Goal: Information Seeking & Learning: Learn about a topic

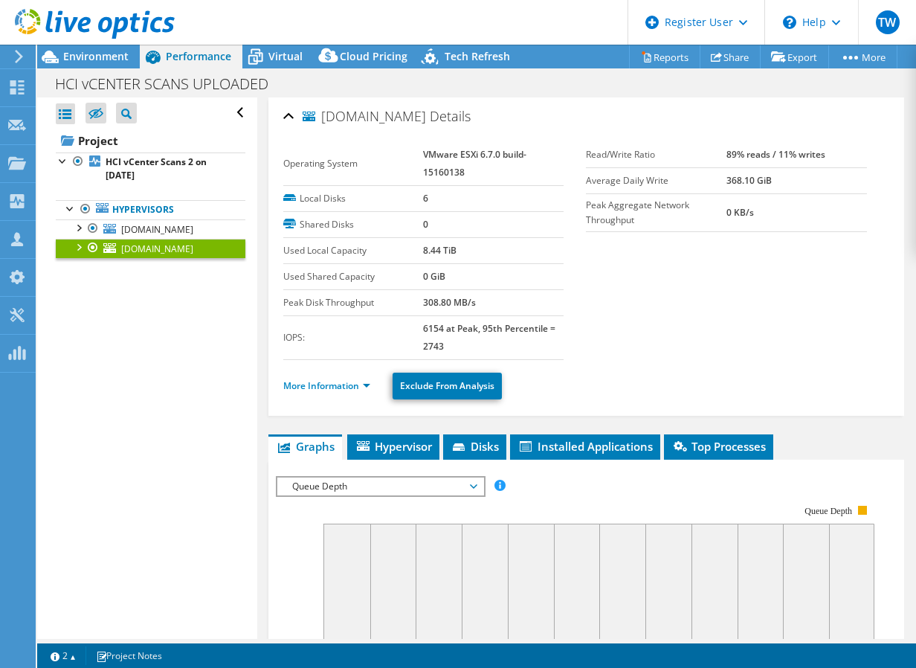
select select "USEast"
select select "USD"
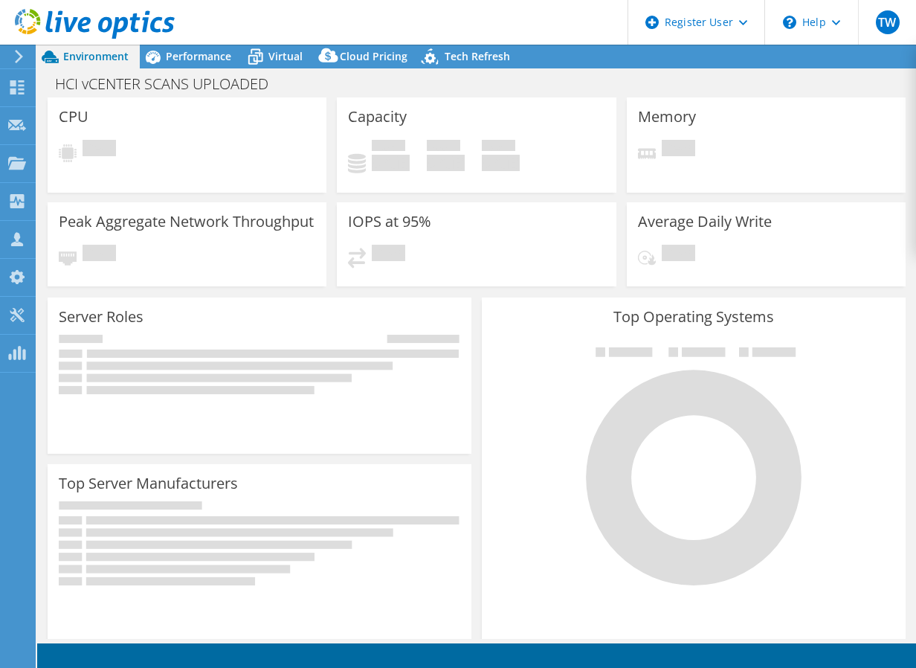
select select "USEast"
select select "USD"
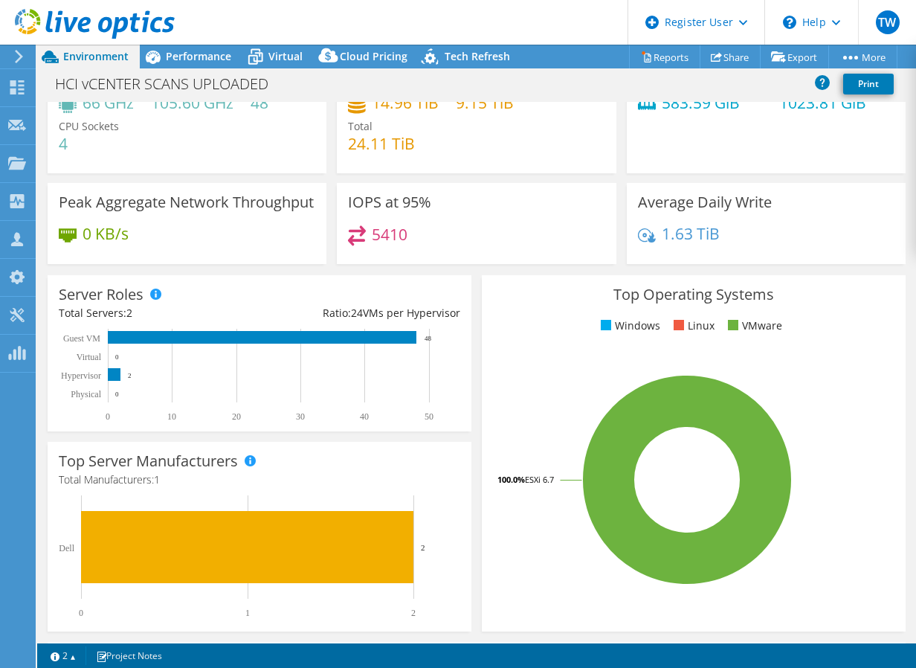
drag, startPoint x: 433, startPoint y: 233, endPoint x: 426, endPoint y: 269, distance: 36.3
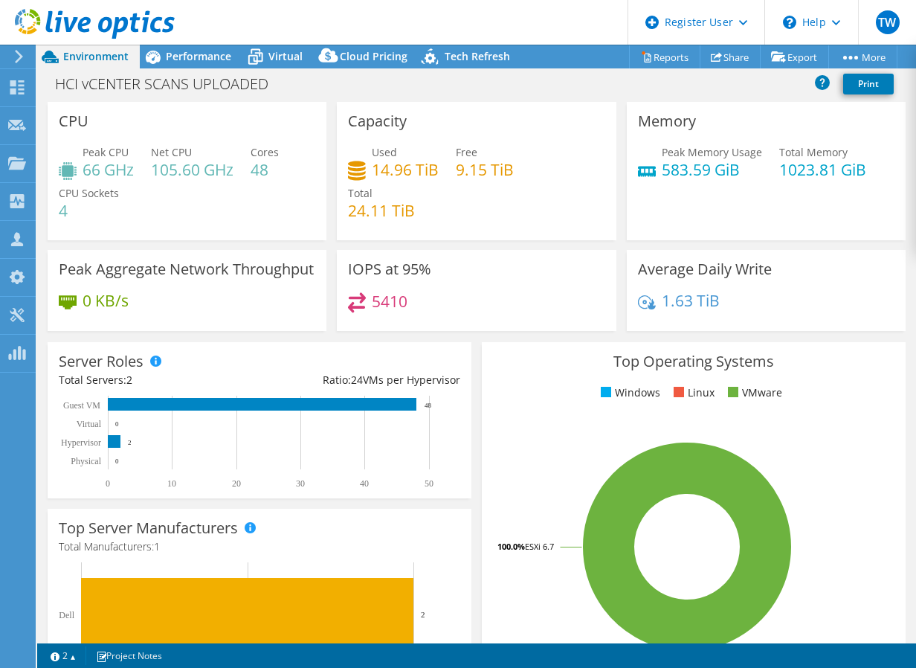
drag, startPoint x: 426, startPoint y: 269, endPoint x: 426, endPoint y: 166, distance: 102.6
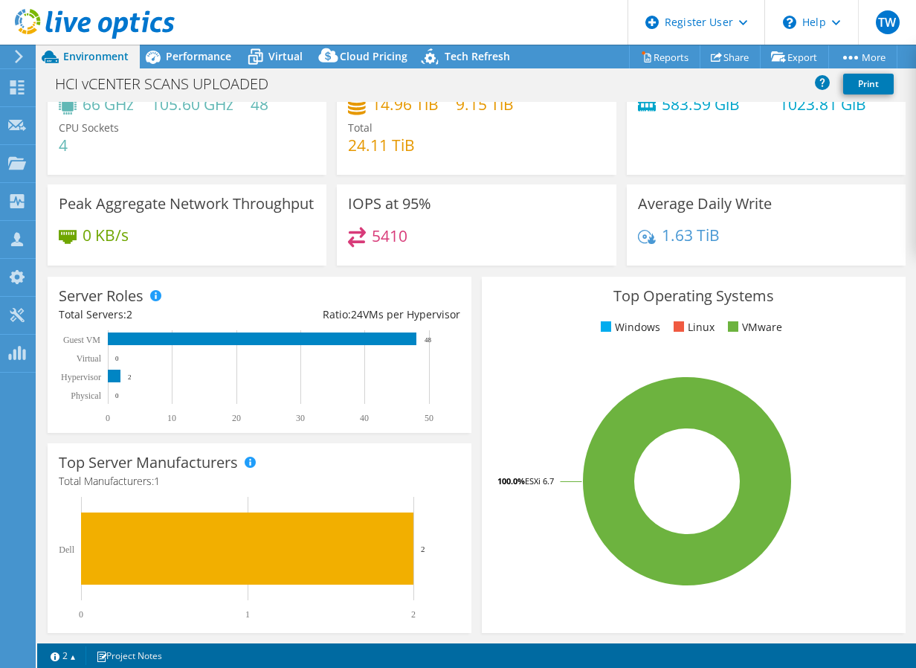
drag, startPoint x: 425, startPoint y: 197, endPoint x: 424, endPoint y: 223, distance: 26.1
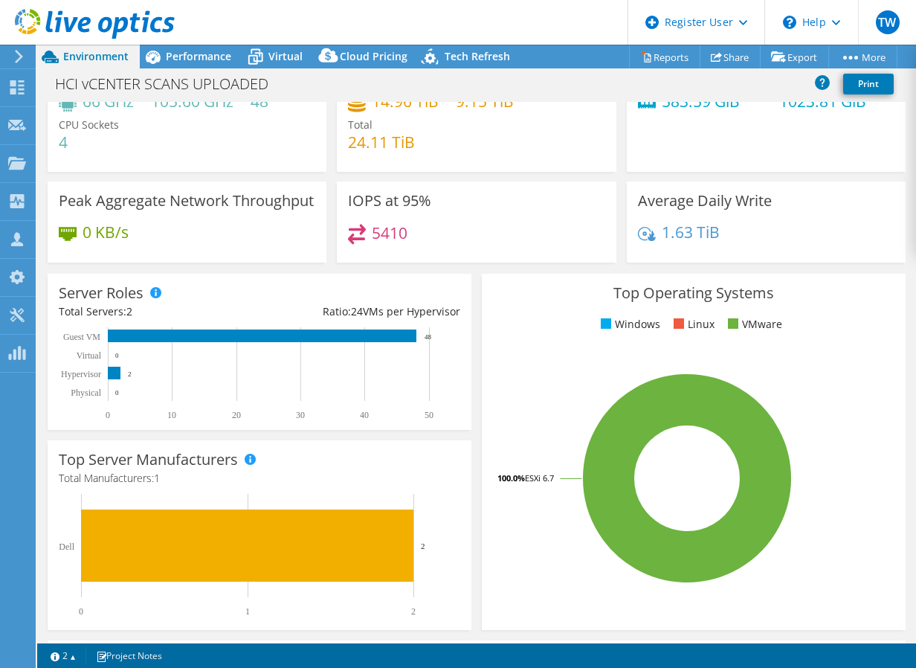
click at [160, 49] on div at bounding box center [87, 25] width 175 height 50
click at [194, 62] on span "Performance" at bounding box center [198, 56] width 65 height 14
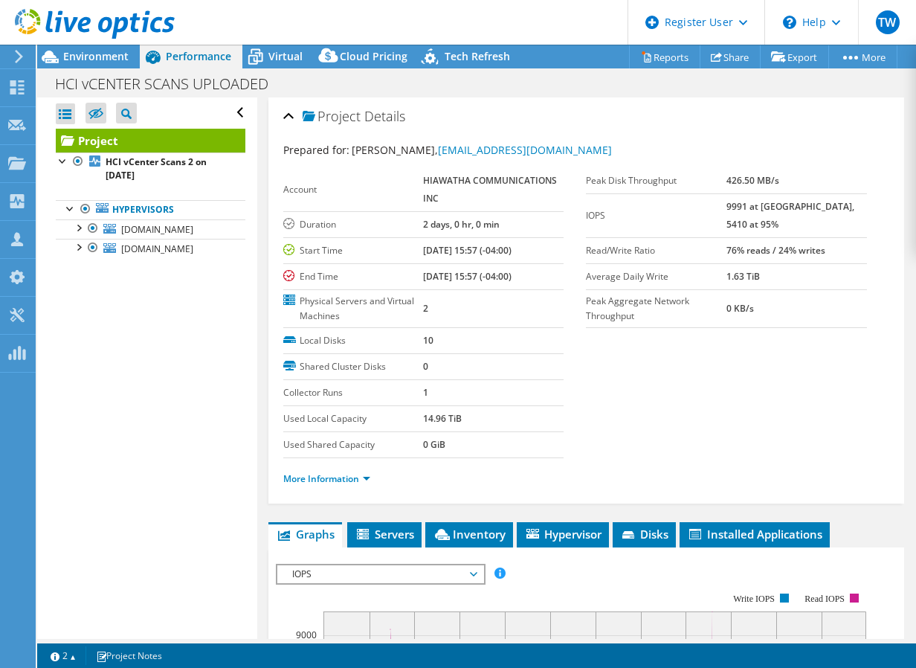
scroll to position [0, 0]
click at [161, 234] on link "[DOMAIN_NAME]" at bounding box center [151, 228] width 190 height 19
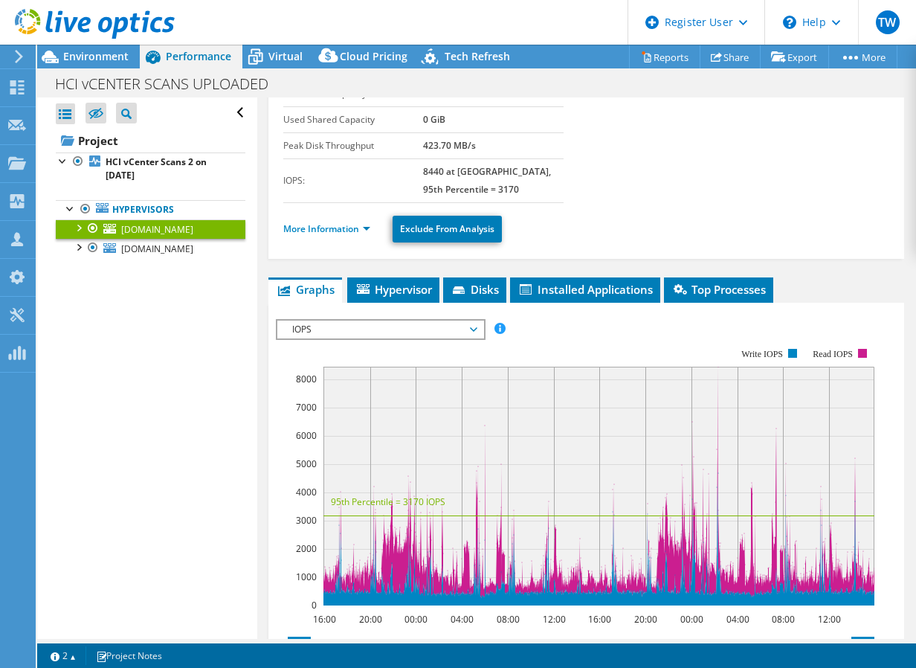
scroll to position [448, 0]
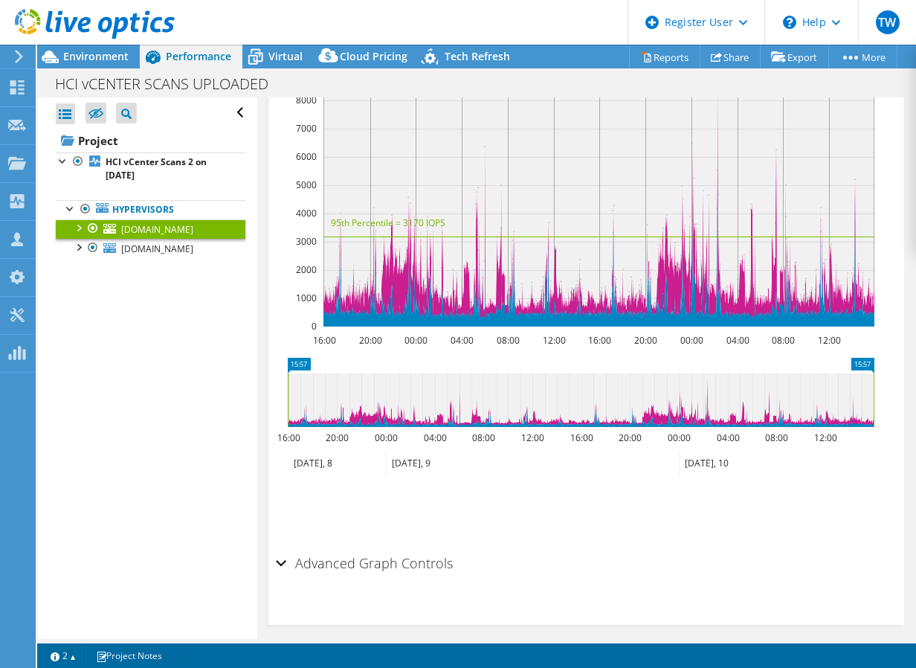
drag, startPoint x: 559, startPoint y: 191, endPoint x: 549, endPoint y: 294, distance: 103.2
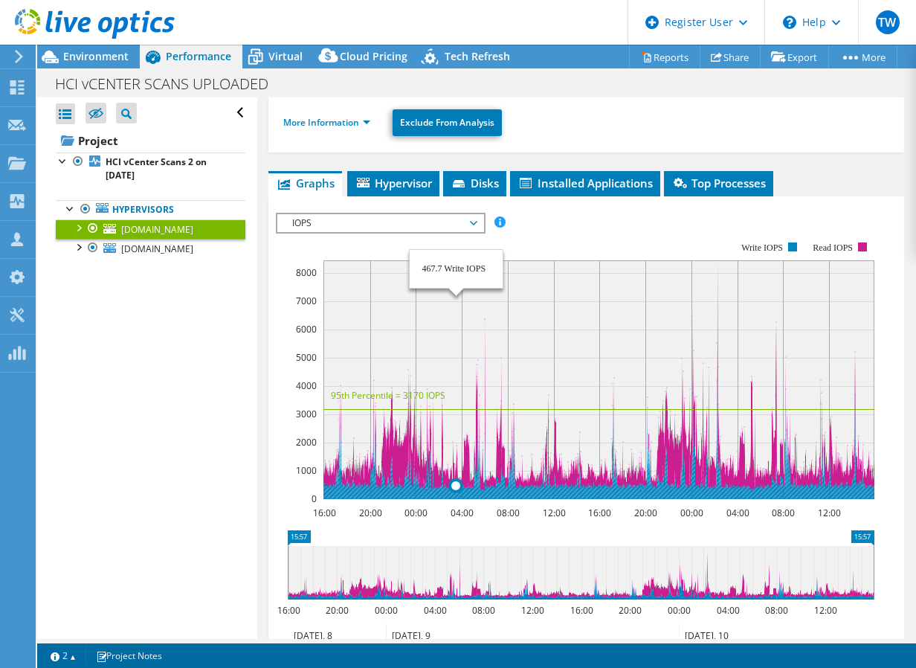
drag, startPoint x: 451, startPoint y: 241, endPoint x: 396, endPoint y: 79, distance: 171.0
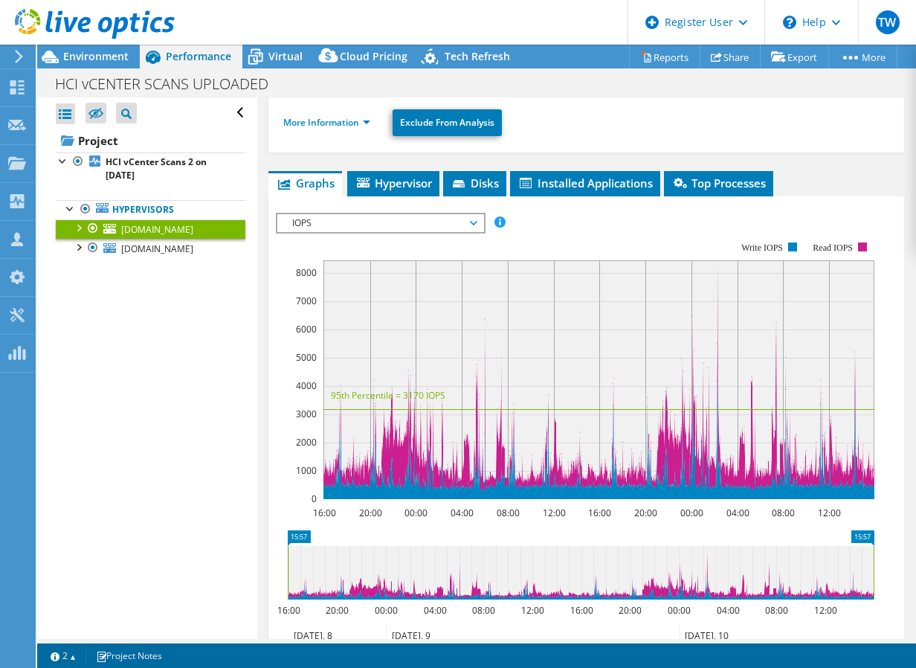
scroll to position [68, 0]
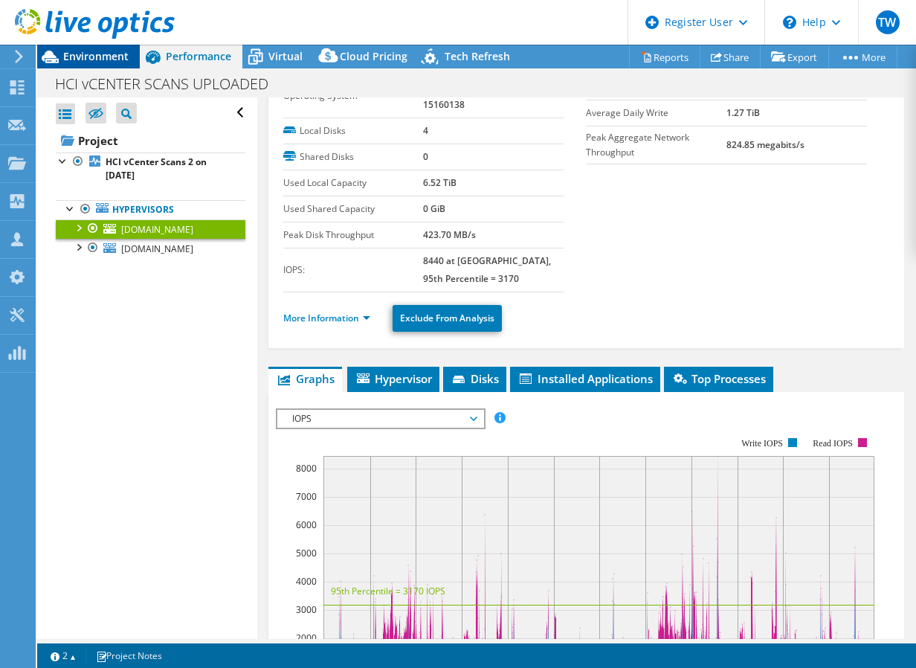
click at [104, 57] on span "Environment" at bounding box center [95, 56] width 65 height 14
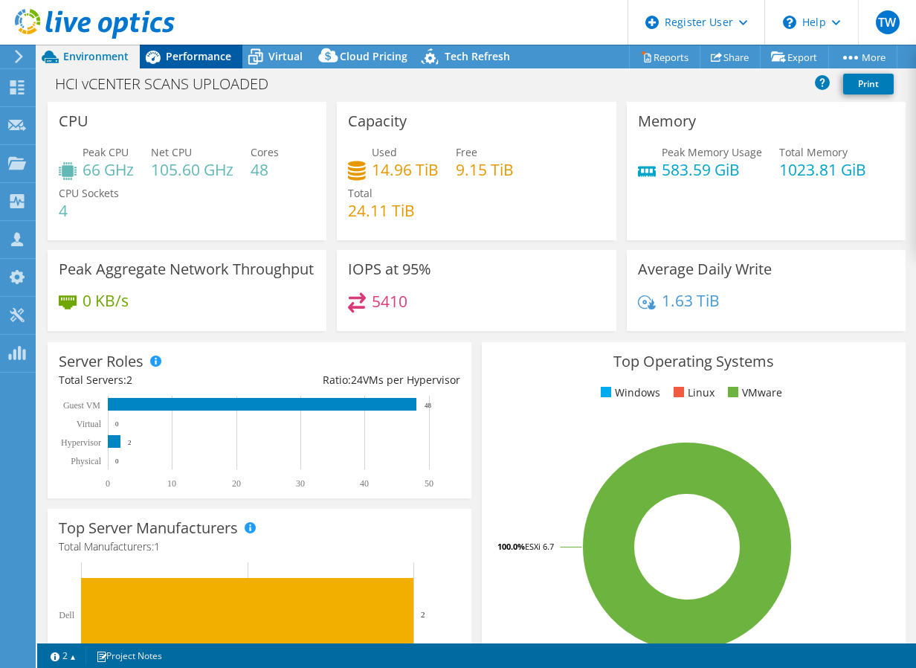
click at [208, 60] on span "Performance" at bounding box center [198, 56] width 65 height 14
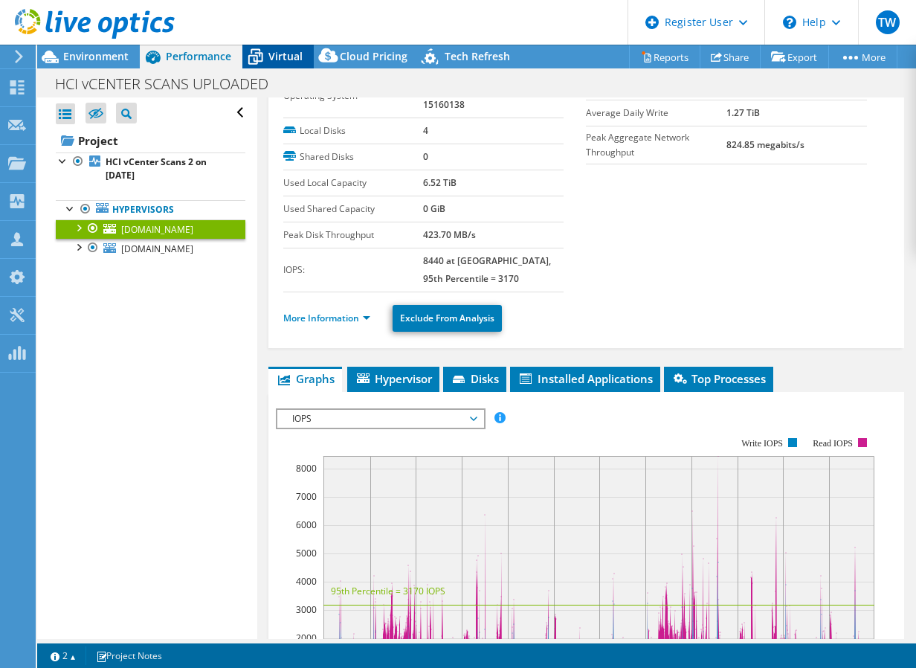
click at [268, 51] on icon at bounding box center [255, 57] width 26 height 26
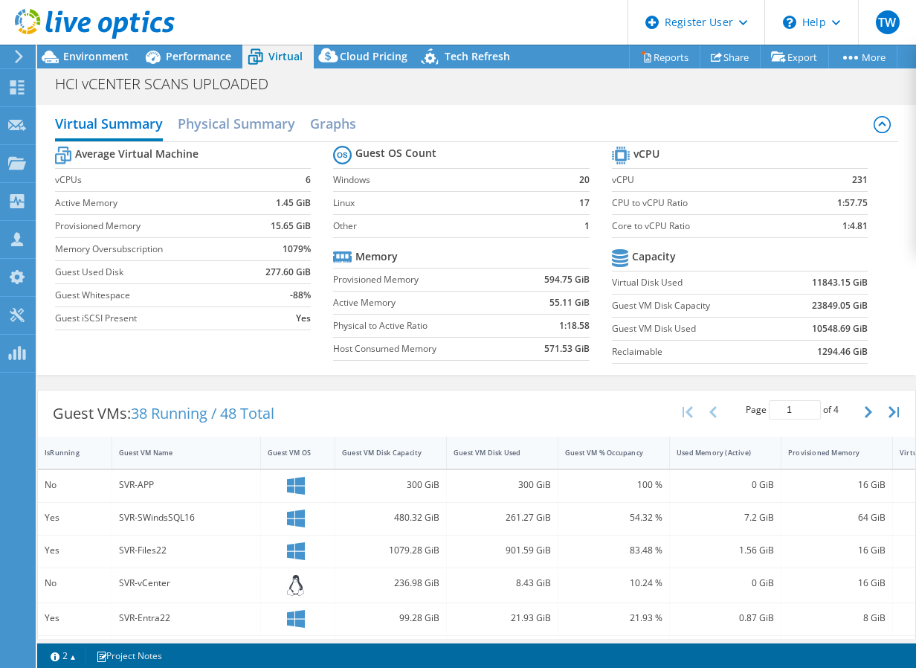
click at [158, 48] on div at bounding box center [87, 25] width 175 height 50
click at [169, 55] on span "Performance" at bounding box center [198, 56] width 65 height 14
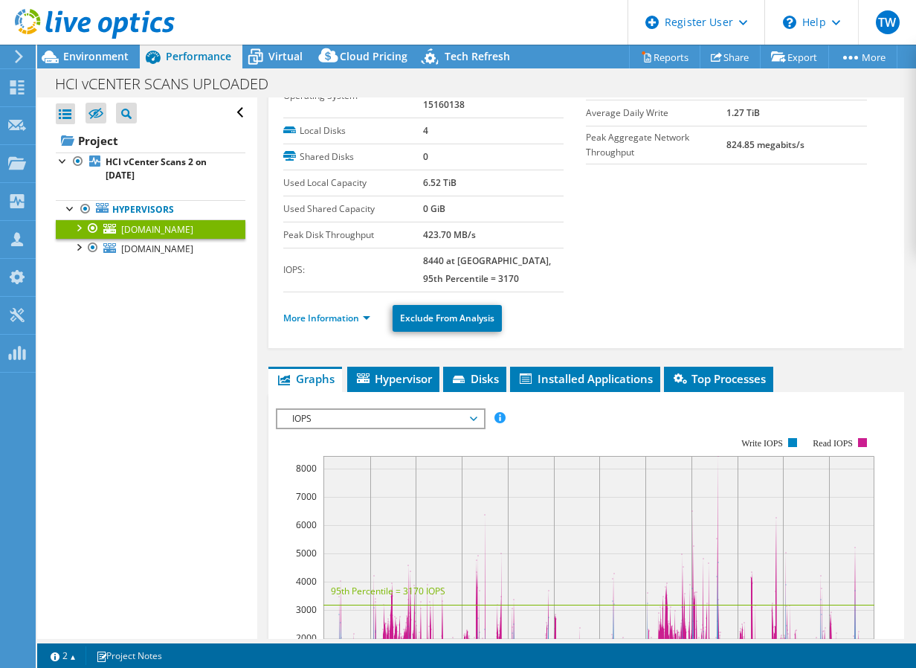
click at [74, 225] on div at bounding box center [78, 226] width 15 height 15
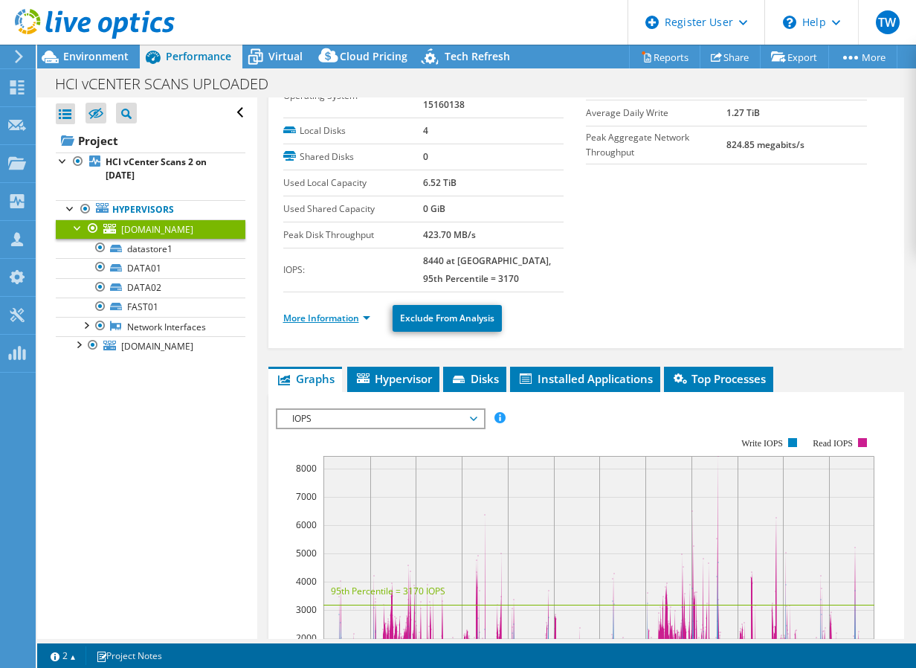
click at [328, 315] on link "More Information" at bounding box center [326, 318] width 87 height 13
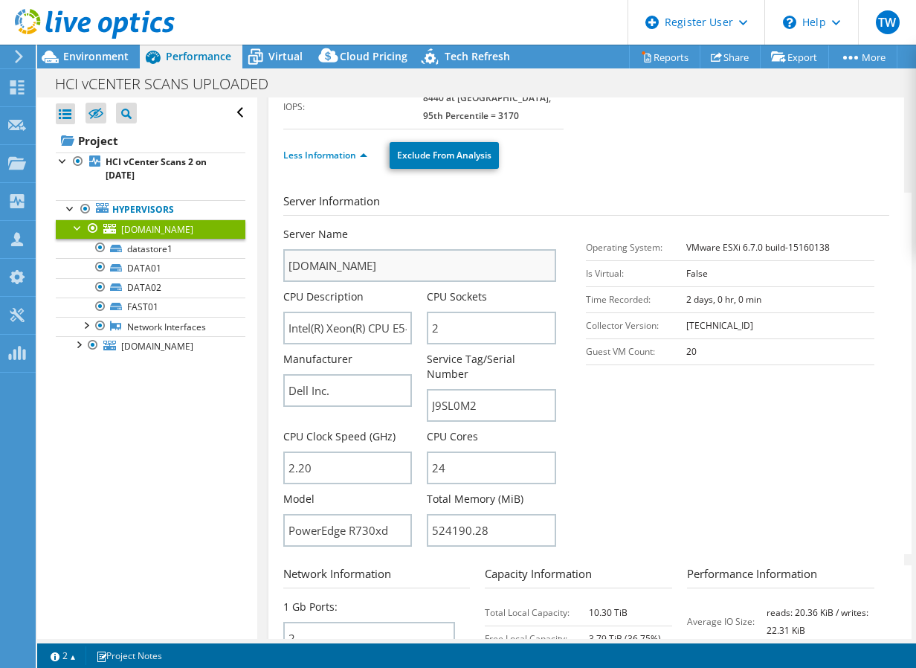
drag, startPoint x: 505, startPoint y: 308, endPoint x: 502, endPoint y: 326, distance: 18.1
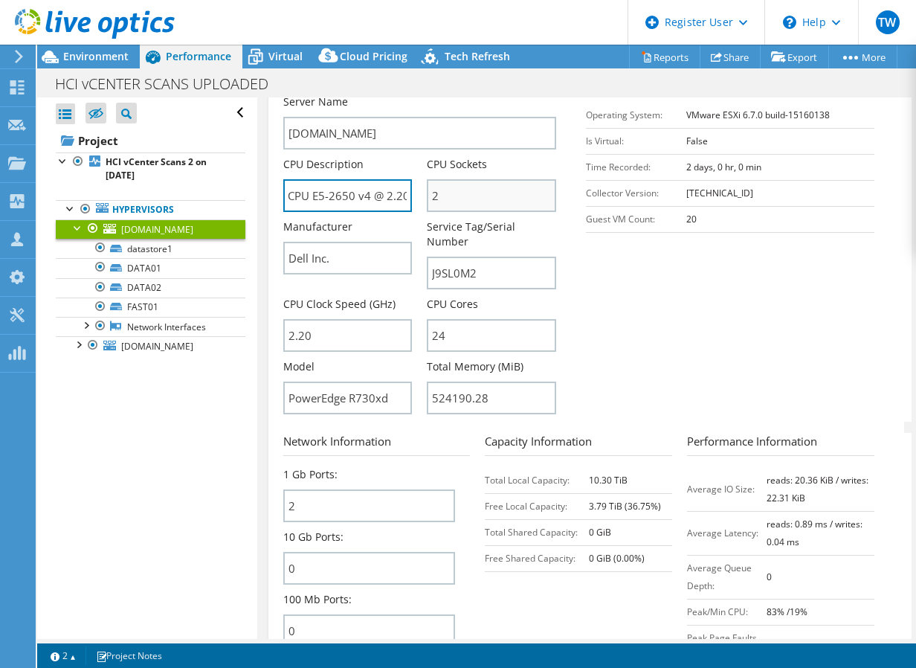
scroll to position [0, 156]
drag, startPoint x: 306, startPoint y: 195, endPoint x: 432, endPoint y: 194, distance: 125.7
click at [432, 94] on div "Server Name phy-hci-002.jamadots.net CPU Description Intel(R) Xeon(R) CPU E5-26…" at bounding box center [427, 94] width 289 height 0
click at [658, 397] on section "Server Information Server Name phy-hci-002.jamadots.net CPU Description Intel(R…" at bounding box center [590, 240] width 614 height 361
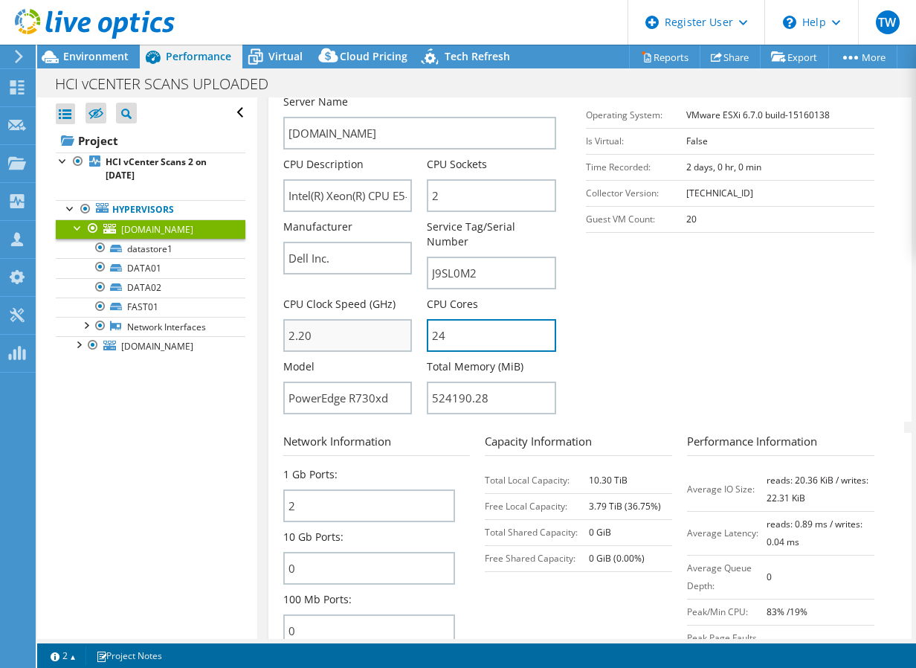
drag, startPoint x: 465, startPoint y: 340, endPoint x: 406, endPoint y: 329, distance: 59.7
click at [406, 94] on div "Server Name phy-hci-002.jamadots.net CPU Description Intel(R) Xeon(R) CPU E5-26…" at bounding box center [427, 94] width 289 height 0
click at [124, 60] on span "Environment" at bounding box center [95, 56] width 65 height 14
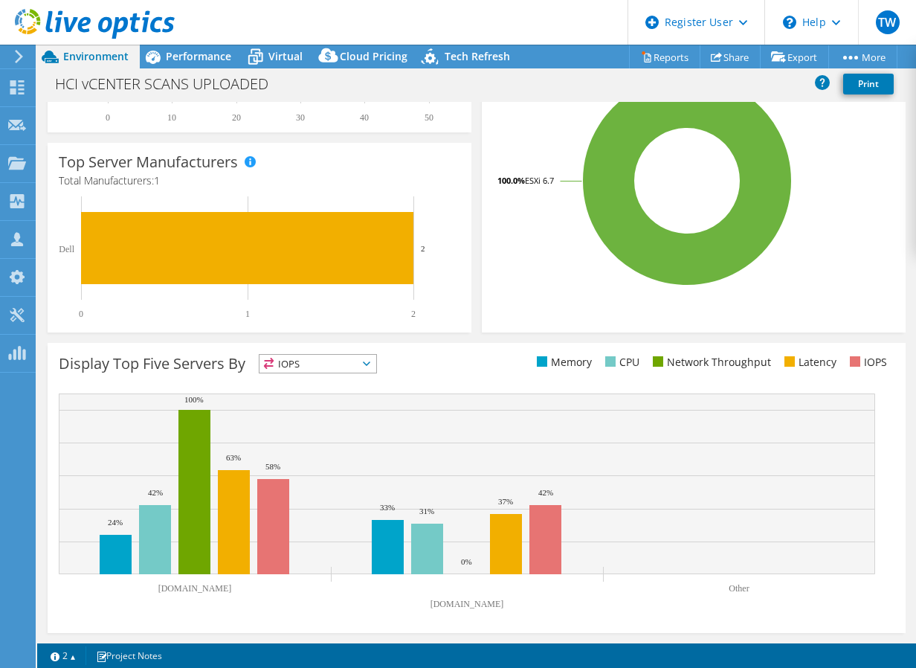
drag, startPoint x: 279, startPoint y: 208, endPoint x: 239, endPoint y: 335, distance: 133.9
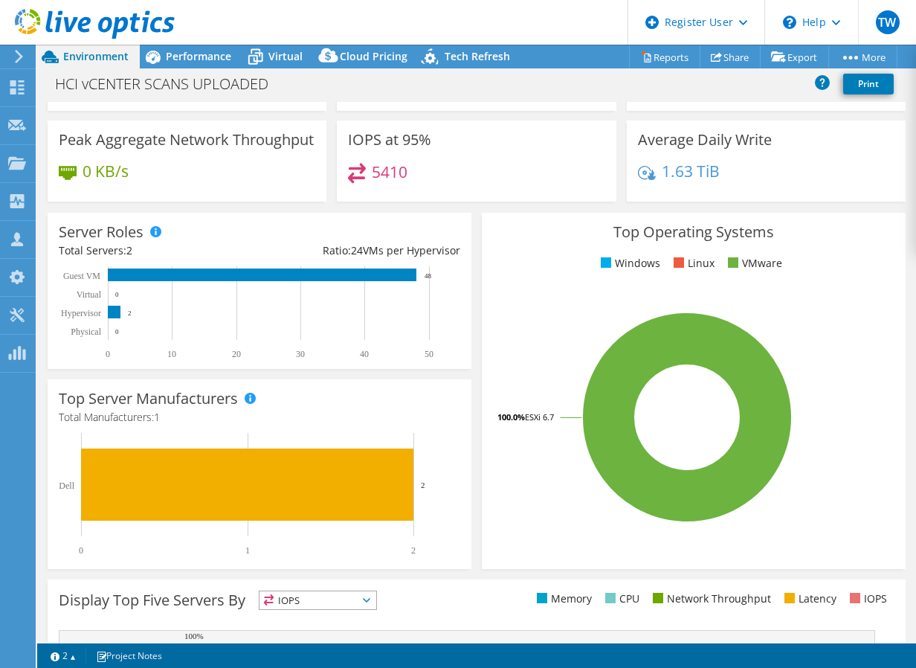
drag, startPoint x: 239, startPoint y: 330, endPoint x: 254, endPoint y: 245, distance: 86.8
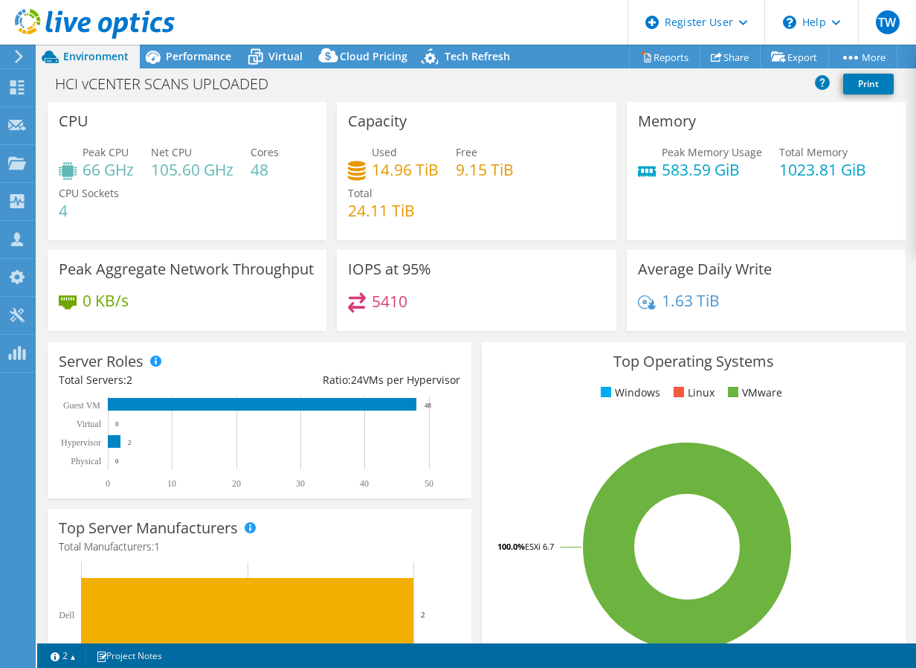
drag, startPoint x: 341, startPoint y: 157, endPoint x: 348, endPoint y: 81, distance: 76.2
drag, startPoint x: 280, startPoint y: 23, endPoint x: 274, endPoint y: 57, distance: 33.9
drag, startPoint x: 363, startPoint y: 96, endPoint x: 408, endPoint y: 218, distance: 129.9
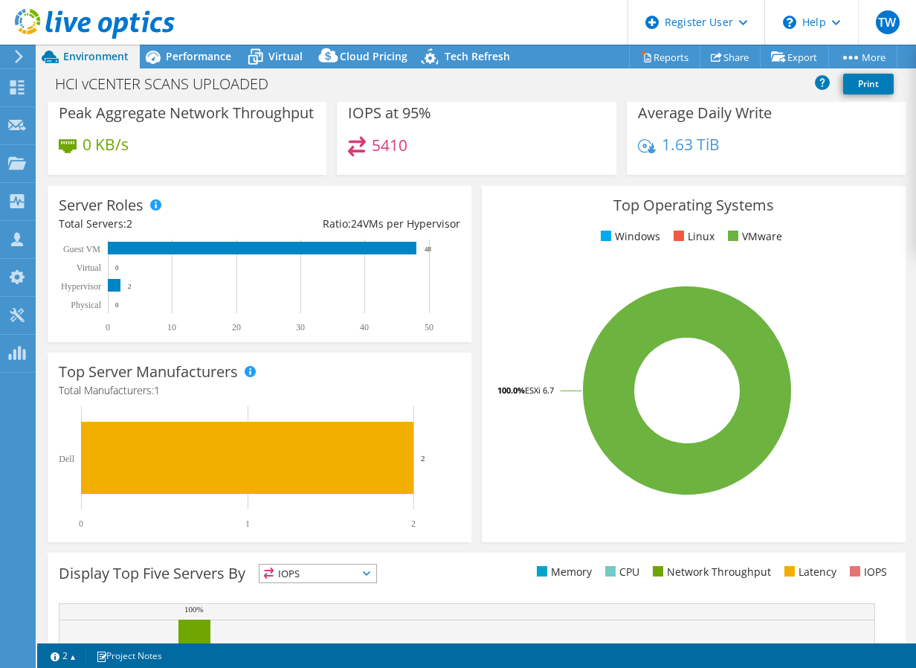
scroll to position [382, 0]
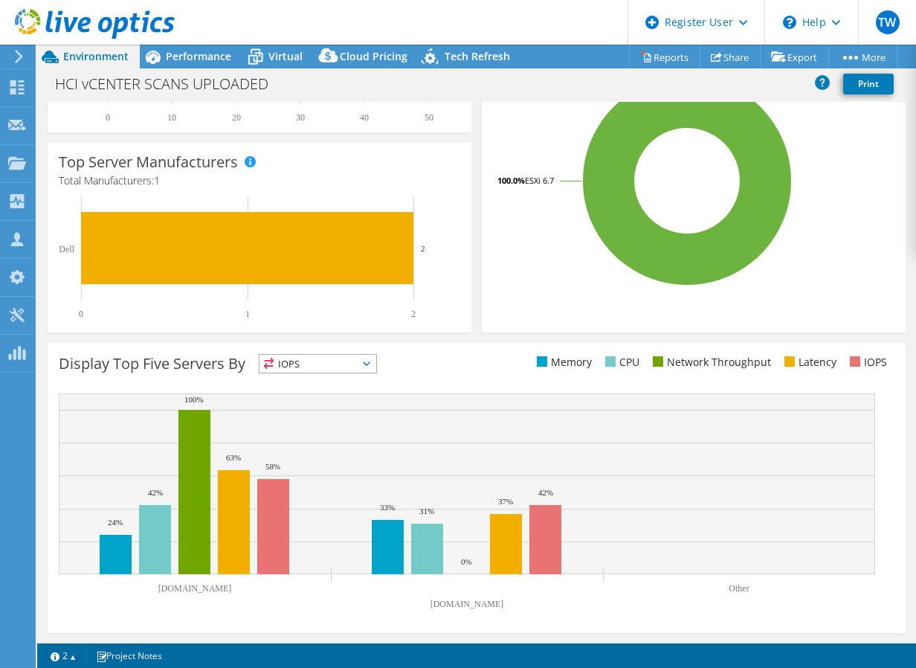
drag, startPoint x: 451, startPoint y: 284, endPoint x: 461, endPoint y: 372, distance: 88.3
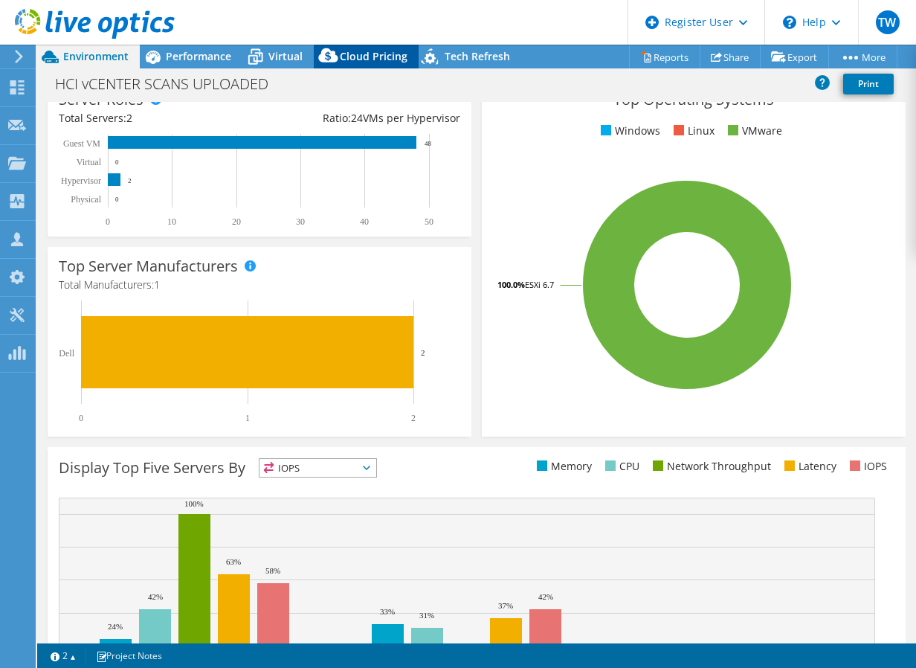
scroll to position [0, 0]
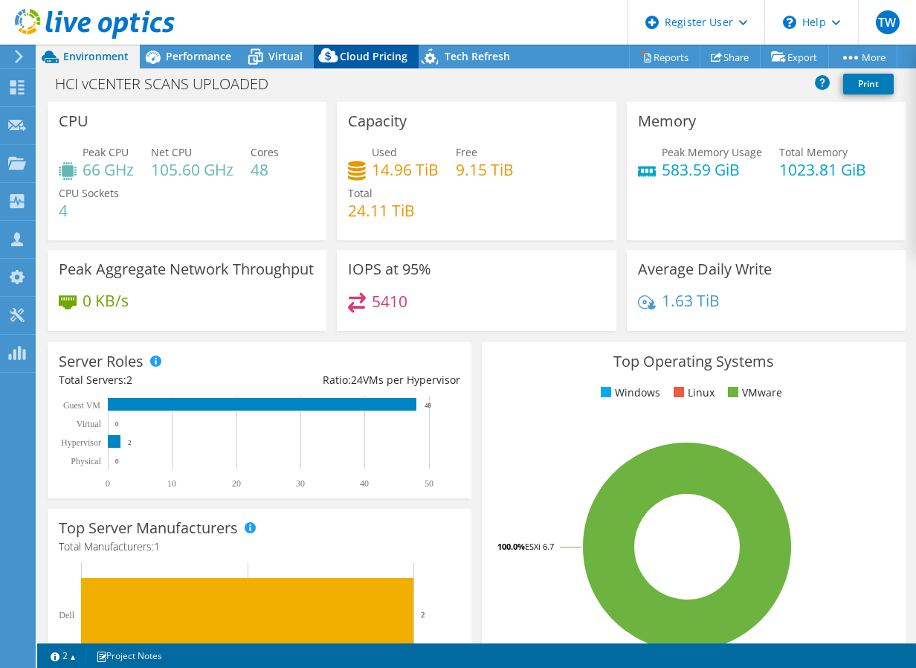
drag, startPoint x: 367, startPoint y: 229, endPoint x: 367, endPoint y: 67, distance: 162.1
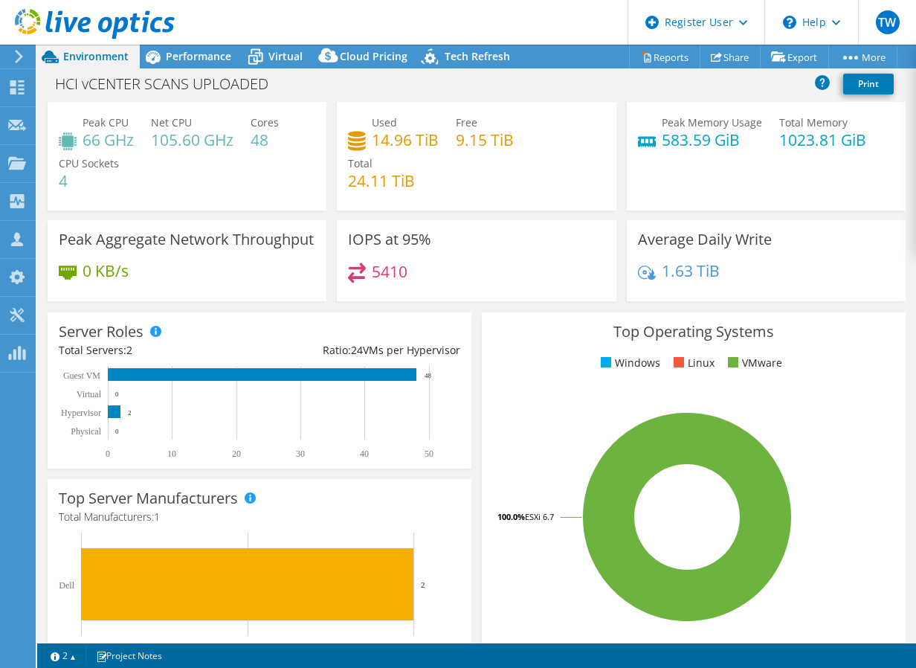
drag, startPoint x: 350, startPoint y: 396, endPoint x: 350, endPoint y: 451, distance: 55.0
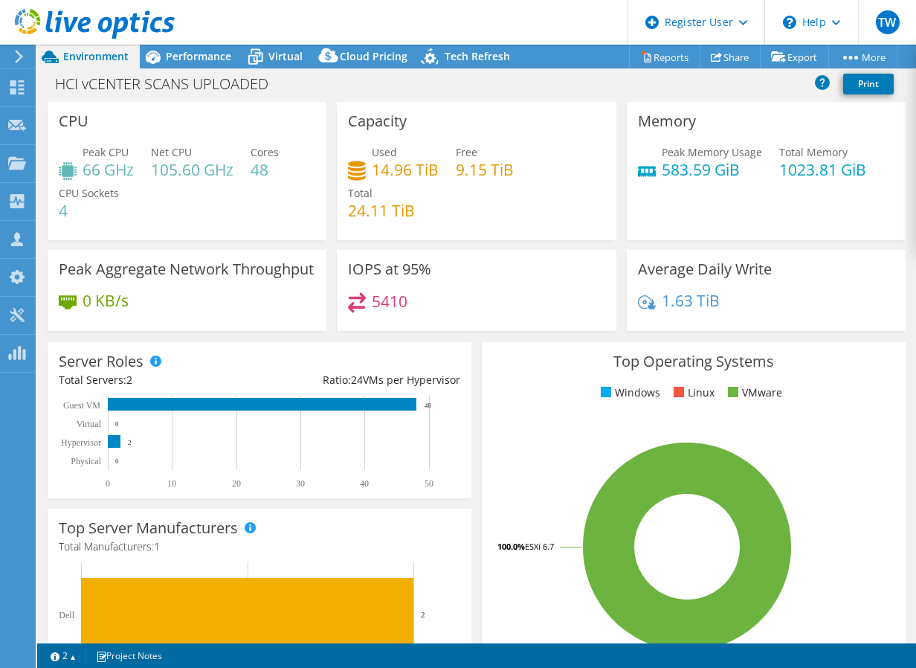
drag, startPoint x: 390, startPoint y: 225, endPoint x: 424, endPoint y: 142, distance: 89.1
drag, startPoint x: 92, startPoint y: 213, endPoint x: 60, endPoint y: 213, distance: 32.0
click at [60, 213] on h4 "4" at bounding box center [89, 210] width 60 height 16
drag, startPoint x: 272, startPoint y: 171, endPoint x: 250, endPoint y: 169, distance: 22.4
click at [250, 169] on div "Peak CPU 66 GHz Net CPU 105.60 GHz Cores 48 CPU Sockets 4" at bounding box center [187, 188] width 257 height 89
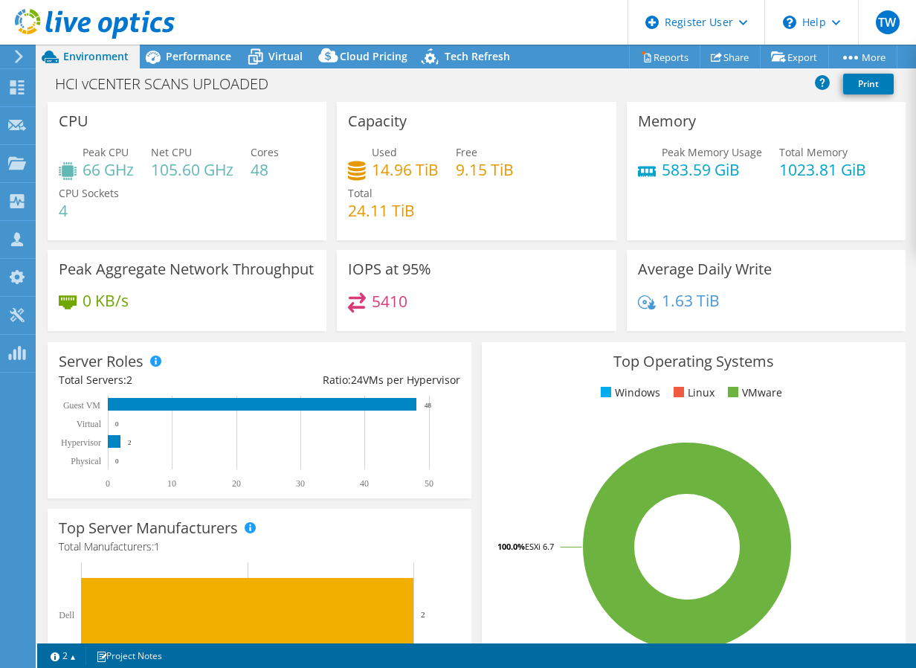
drag, startPoint x: 250, startPoint y: 169, endPoint x: 261, endPoint y: 184, distance: 19.2
click at [261, 184] on div "Peak CPU 66 GHz Net CPU 105.60 GHz Cores 48 CPU Sockets 4" at bounding box center [187, 188] width 257 height 89
drag, startPoint x: 152, startPoint y: 169, endPoint x: 234, endPoint y: 170, distance: 81.8
click at [234, 170] on h4 "105.60 GHz" at bounding box center [192, 169] width 83 height 16
drag, startPoint x: 234, startPoint y: 170, endPoint x: 133, endPoint y: 181, distance: 101.0
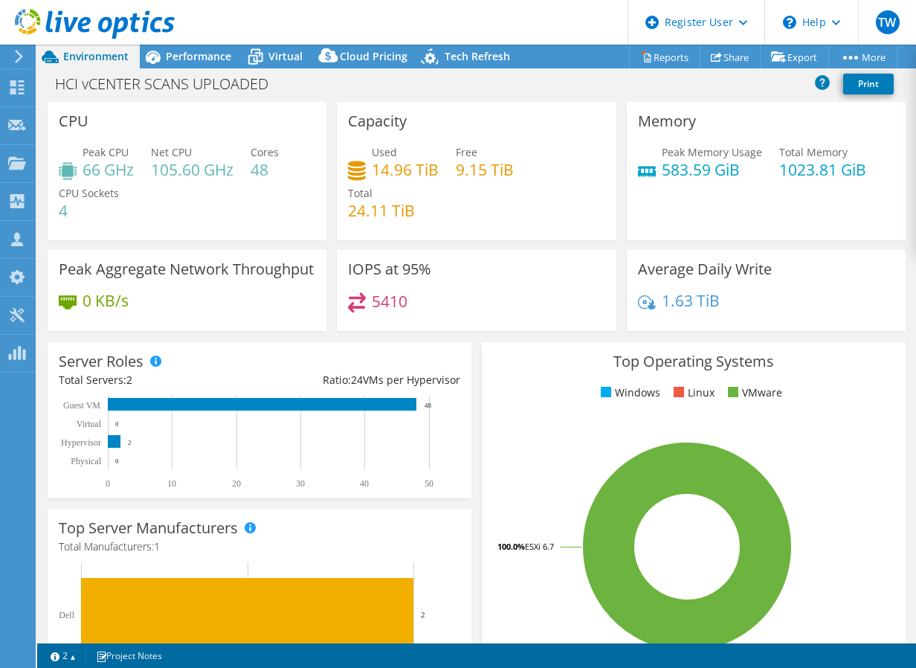
click at [140, 182] on div "Peak CPU 66 GHz Net CPU 105.60 GHz Cores 48 CPU Sockets 4" at bounding box center [187, 188] width 257 height 89
drag, startPoint x: 80, startPoint y: 168, endPoint x: 130, endPoint y: 174, distance: 50.2
click at [130, 174] on div "Peak CPU 66 GHz" at bounding box center [96, 160] width 75 height 33
drag, startPoint x: 130, startPoint y: 174, endPoint x: 144, endPoint y: 193, distance: 24.0
click at [144, 193] on div "Peak CPU 66 GHz Net CPU 105.60 GHz Cores 48 CPU Sockets 4" at bounding box center [187, 188] width 257 height 89
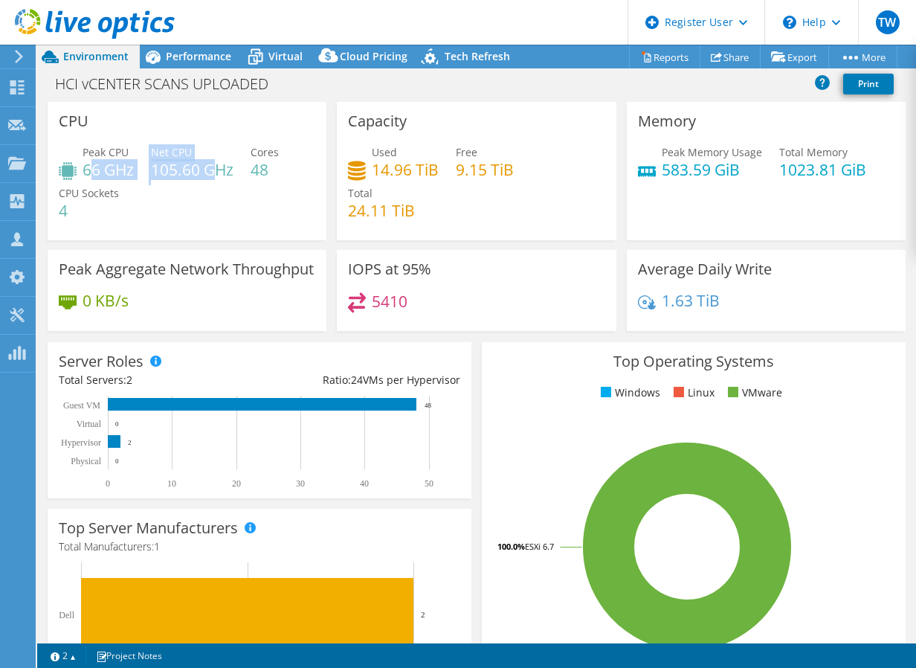
drag, startPoint x: 141, startPoint y: 173, endPoint x: 221, endPoint y: 170, distance: 79.7
click at [221, 170] on div "Peak CPU 66 GHz Net CPU 105.60 GHz Cores 48 CPU Sockets 4" at bounding box center [187, 188] width 257 height 89
drag, startPoint x: 221, startPoint y: 170, endPoint x: 232, endPoint y: 193, distance: 26.3
click at [232, 193] on div "Peak CPU 66 GHz Net CPU 105.60 GHz Cores 48 CPU Sockets 4" at bounding box center [187, 188] width 257 height 89
drag, startPoint x: 369, startPoint y: 177, endPoint x: 437, endPoint y: 176, distance: 68.4
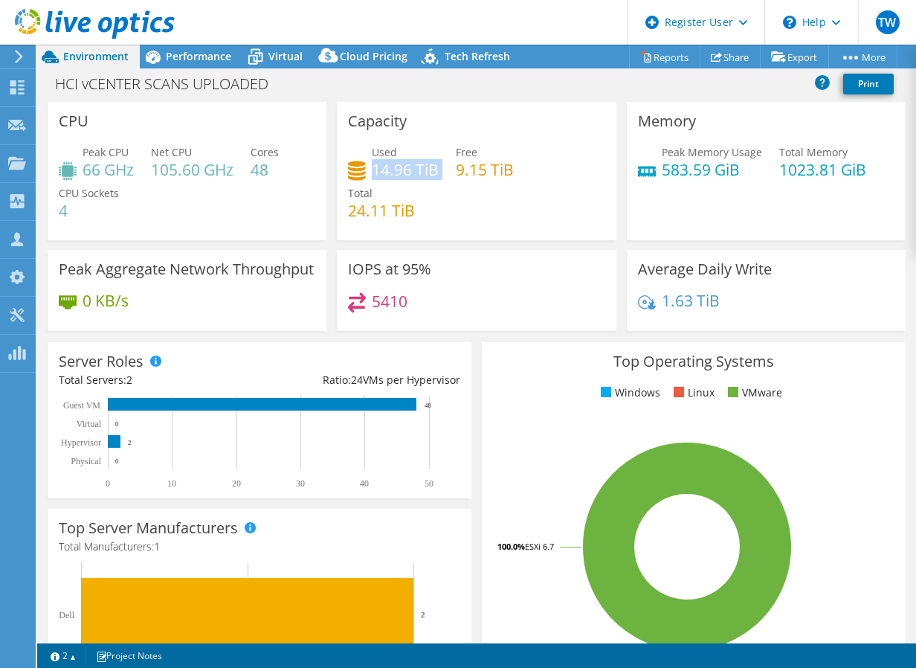
click at [437, 176] on div "Used 14.96 TiB Free 9.15 TiB Total 24.11 TiB" at bounding box center [476, 188] width 257 height 89
drag, startPoint x: 437, startPoint y: 176, endPoint x: 384, endPoint y: 210, distance: 63.5
click at [384, 210] on div "Capacity Used 14.96 TiB Free 9.15 TiB Total 24.11 TiB" at bounding box center [476, 171] width 279 height 138
drag, startPoint x: 384, startPoint y: 210, endPoint x: 360, endPoint y: 214, distance: 24.1
click at [360, 214] on h4 "24.11 TiB" at bounding box center [381, 210] width 67 height 16
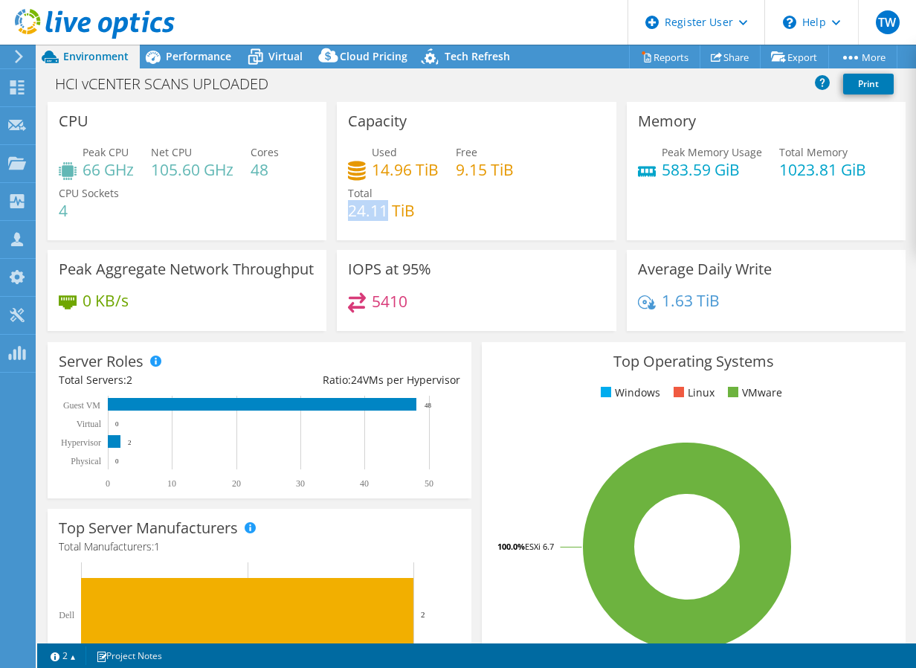
drag, startPoint x: 346, startPoint y: 216, endPoint x: 386, endPoint y: 213, distance: 40.2
click at [386, 213] on h4 "24.11 TiB" at bounding box center [381, 210] width 67 height 16
drag, startPoint x: 386, startPoint y: 213, endPoint x: 511, endPoint y: 252, distance: 130.8
click at [511, 252] on div "IOPS at 95% 5410" at bounding box center [476, 290] width 279 height 81
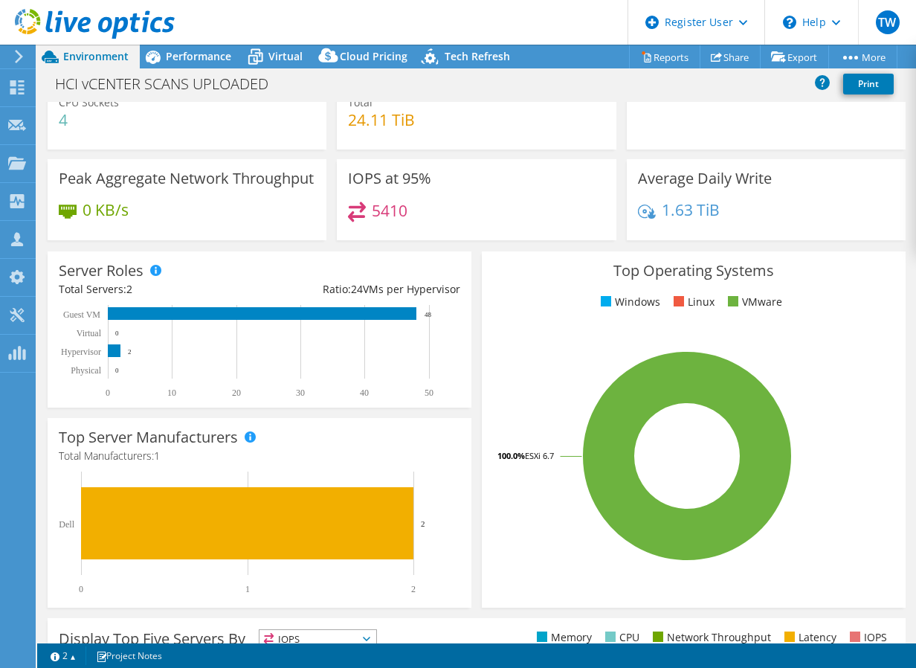
drag, startPoint x: 518, startPoint y: 133, endPoint x: 495, endPoint y: 163, distance: 37.6
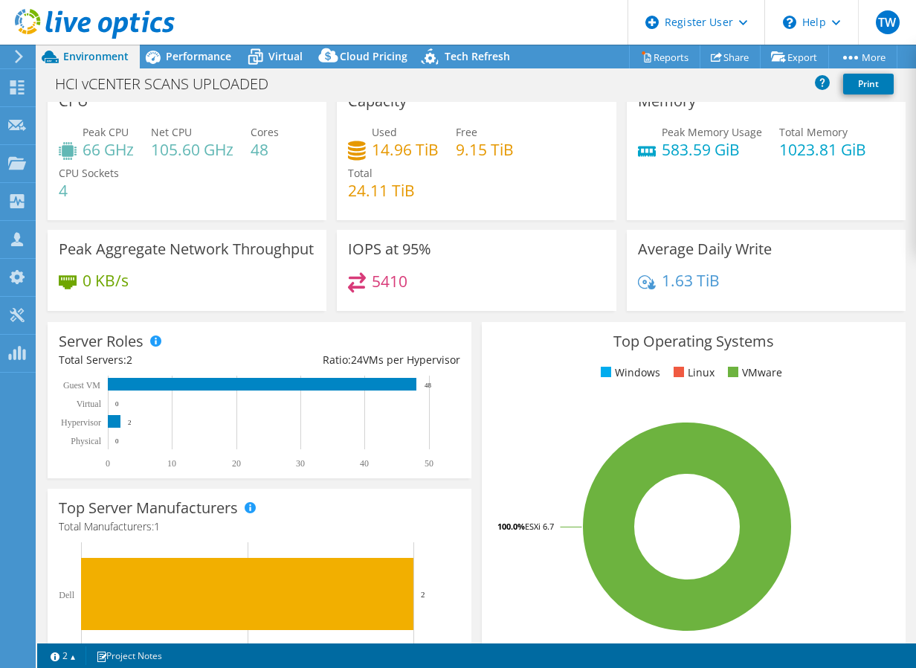
drag, startPoint x: 494, startPoint y: 166, endPoint x: 477, endPoint y: 112, distance: 56.9
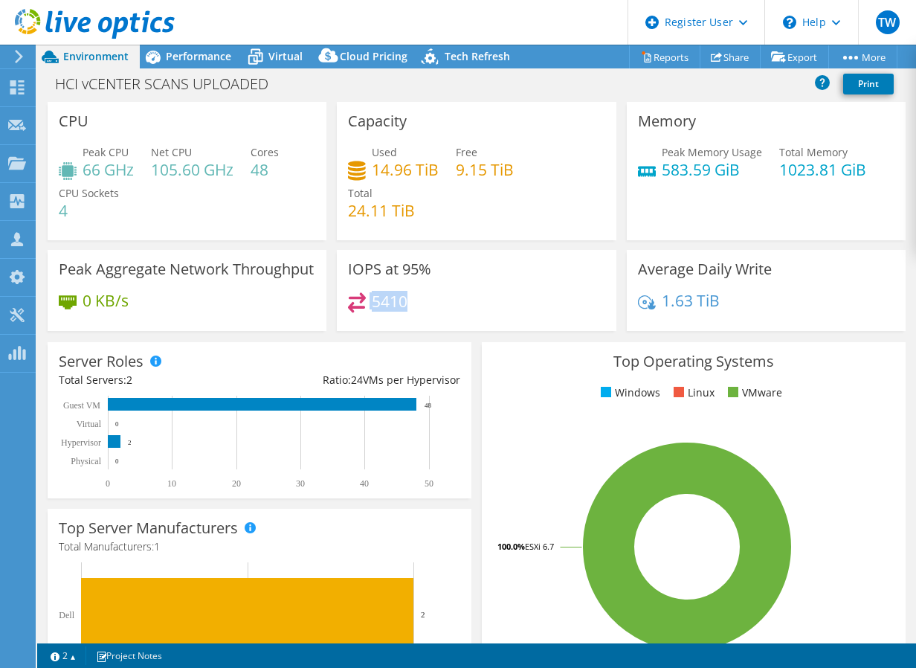
drag, startPoint x: 401, startPoint y: 303, endPoint x: 360, endPoint y: 300, distance: 41.0
click at [360, 300] on div "5410" at bounding box center [378, 300] width 60 height 17
drag, startPoint x: 360, startPoint y: 300, endPoint x: 482, endPoint y: 306, distance: 122.1
click at [482, 306] on div "5410" at bounding box center [476, 308] width 257 height 32
drag, startPoint x: 402, startPoint y: 303, endPoint x: 373, endPoint y: 300, distance: 28.5
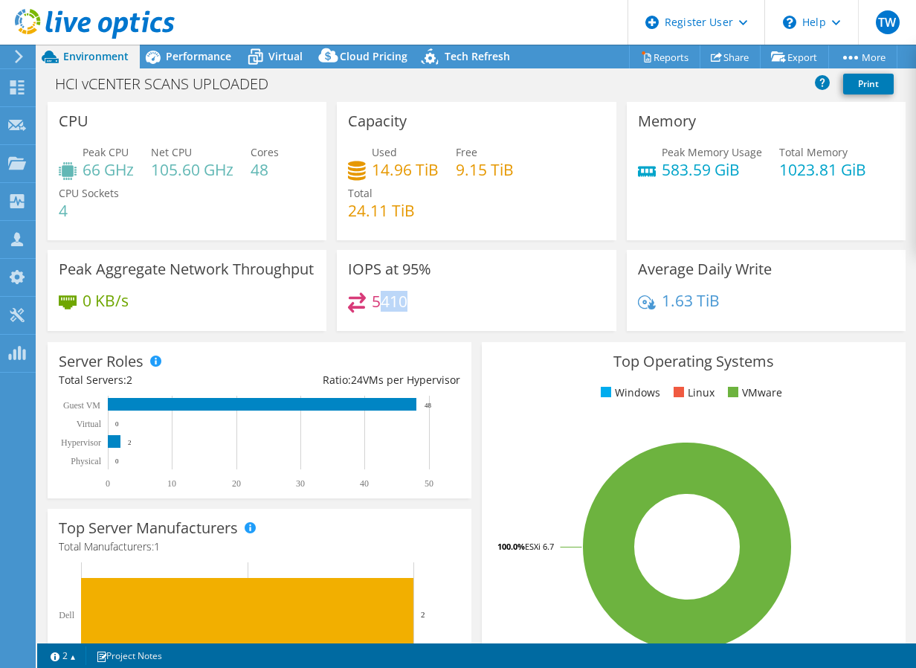
click at [373, 300] on h4 "5410" at bounding box center [390, 301] width 36 height 16
drag, startPoint x: 373, startPoint y: 300, endPoint x: 361, endPoint y: 322, distance: 25.6
click at [361, 322] on div "5410" at bounding box center [476, 308] width 257 height 32
click at [197, 64] on div "Performance" at bounding box center [191, 57] width 103 height 24
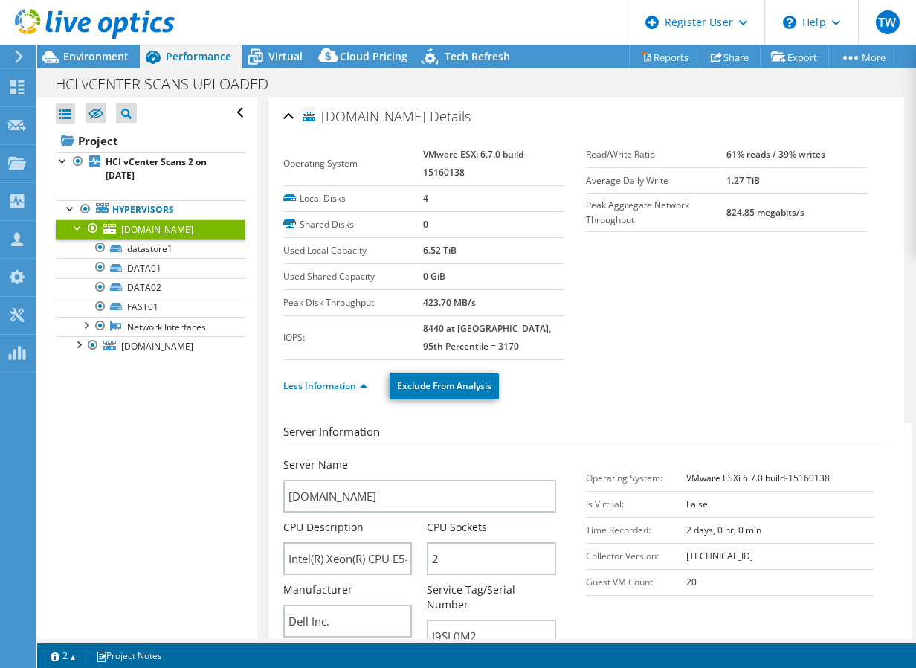
drag, startPoint x: 410, startPoint y: 325, endPoint x: 279, endPoint y: 123, distance: 240.3
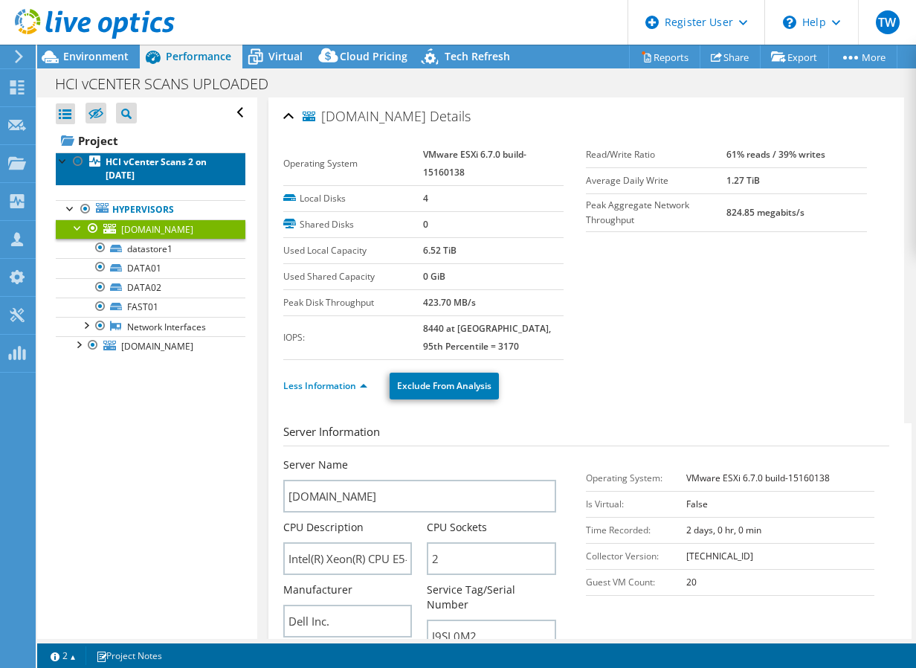
click at [138, 156] on b "HCI vCenter Scans 2 on [DATE]" at bounding box center [156, 168] width 101 height 26
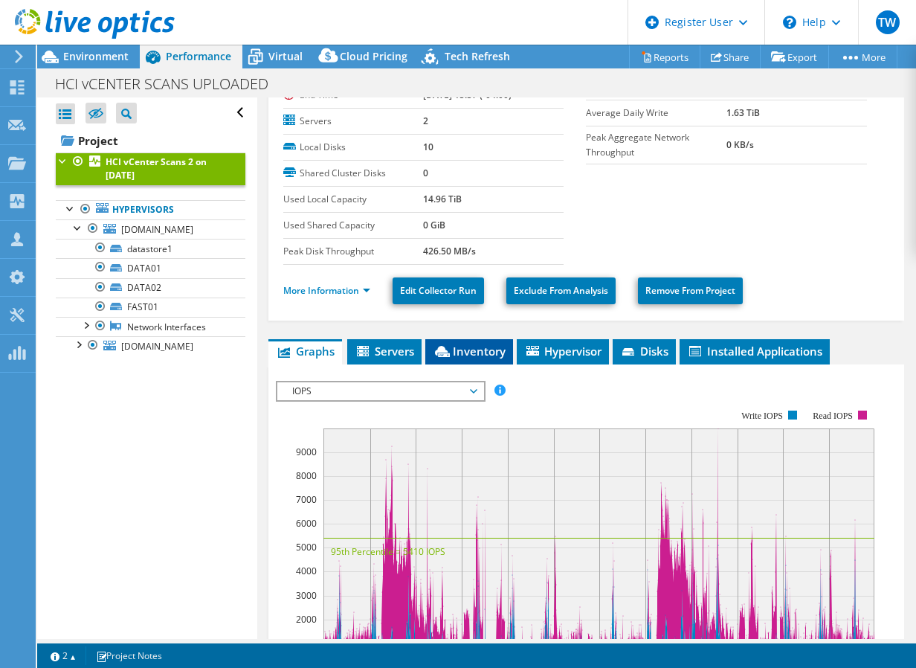
drag, startPoint x: 454, startPoint y: 258, endPoint x: 447, endPoint y: 323, distance: 65.1
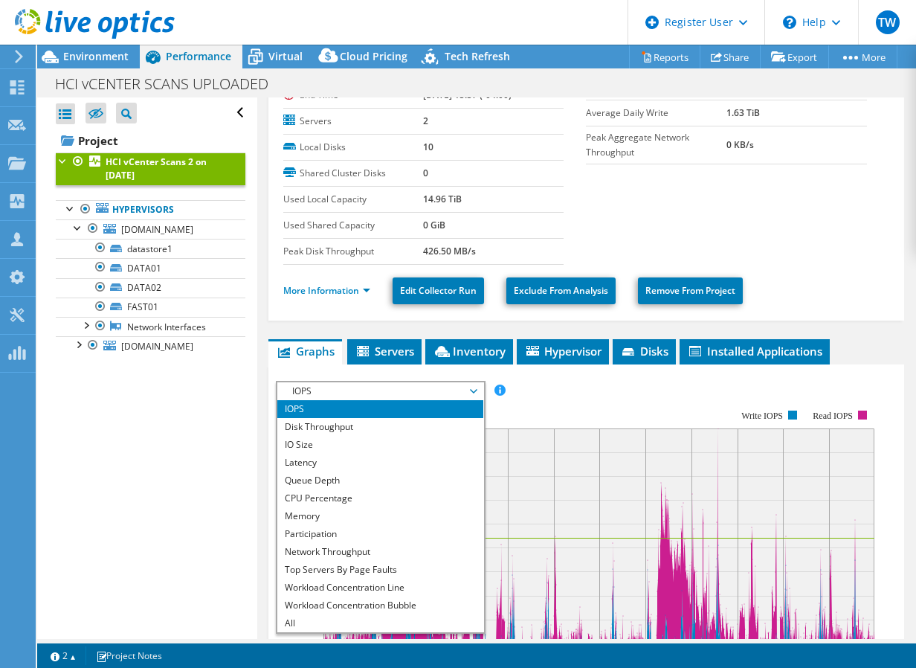
scroll to position [177, 0]
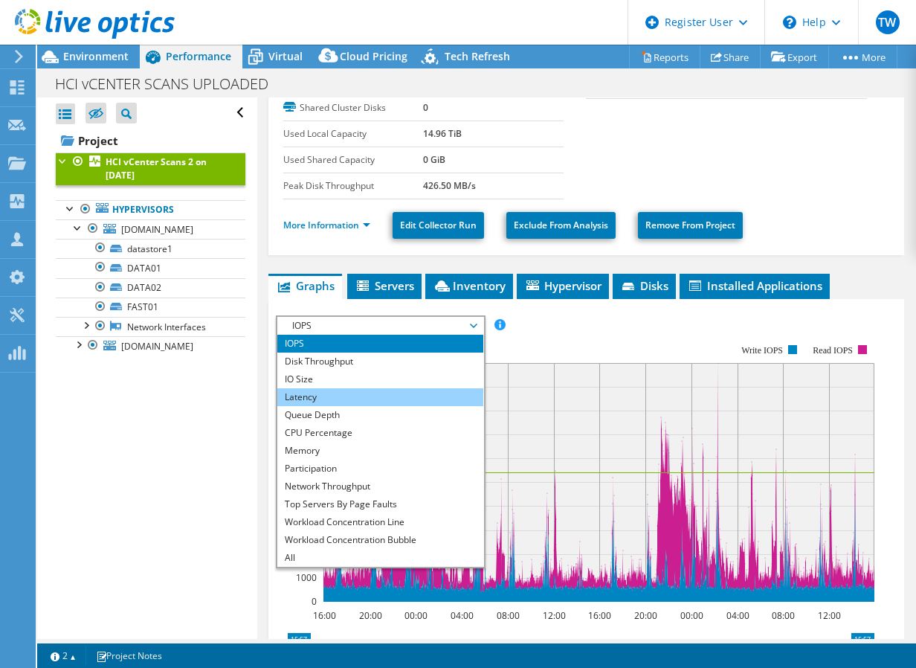
click at [318, 399] on li "Latency" at bounding box center [380, 397] width 206 height 18
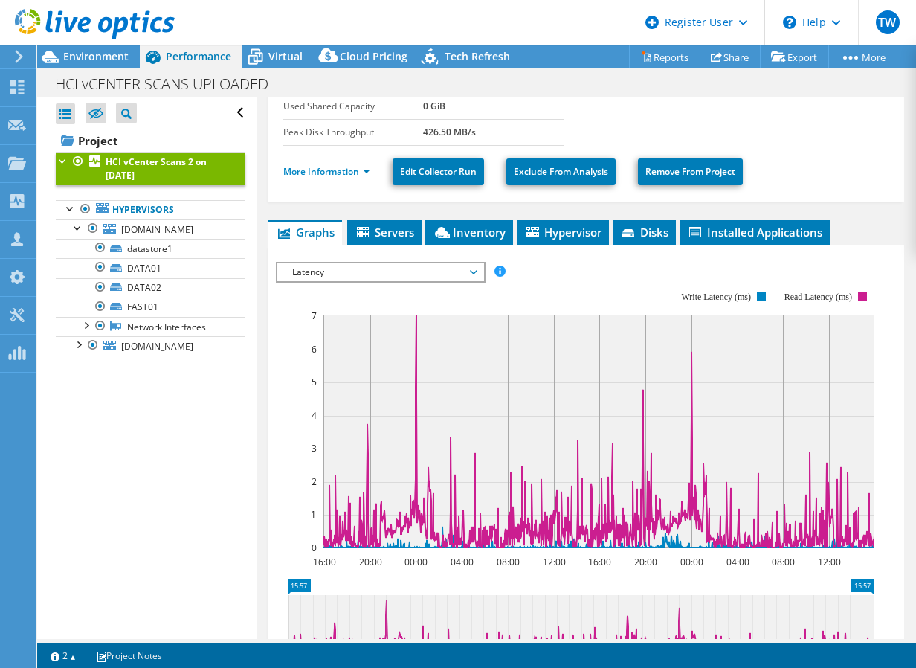
drag, startPoint x: 503, startPoint y: 282, endPoint x: 499, endPoint y: 329, distance: 47.7
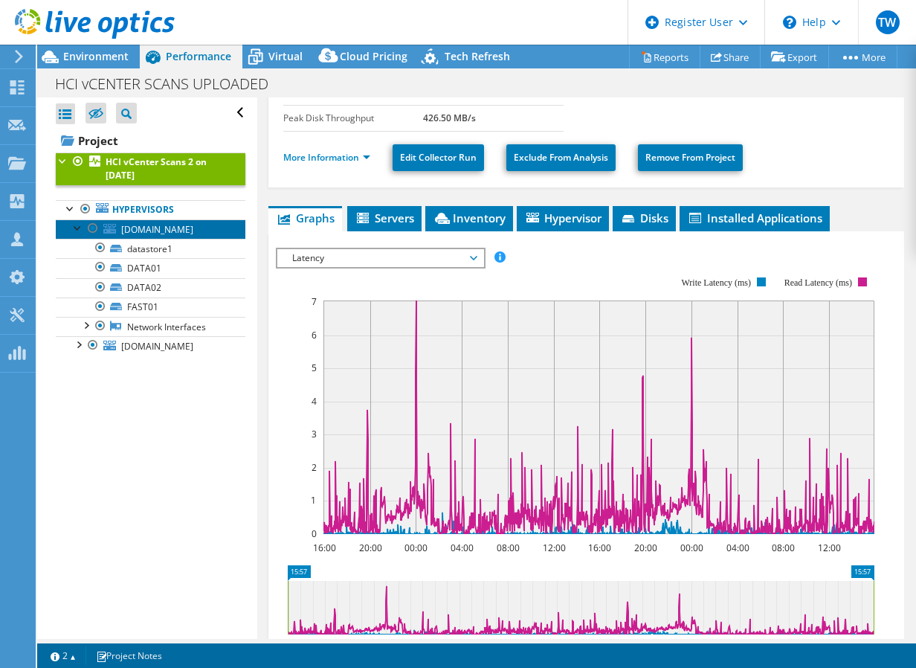
click at [140, 234] on span "[DOMAIN_NAME]" at bounding box center [157, 229] width 72 height 13
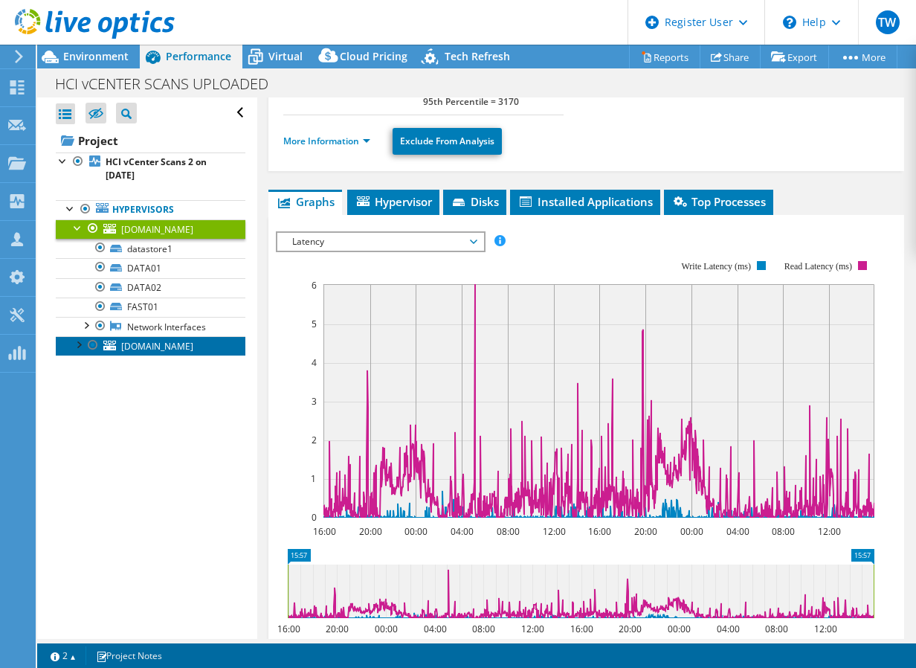
click at [144, 353] on span "[DOMAIN_NAME]" at bounding box center [157, 346] width 72 height 13
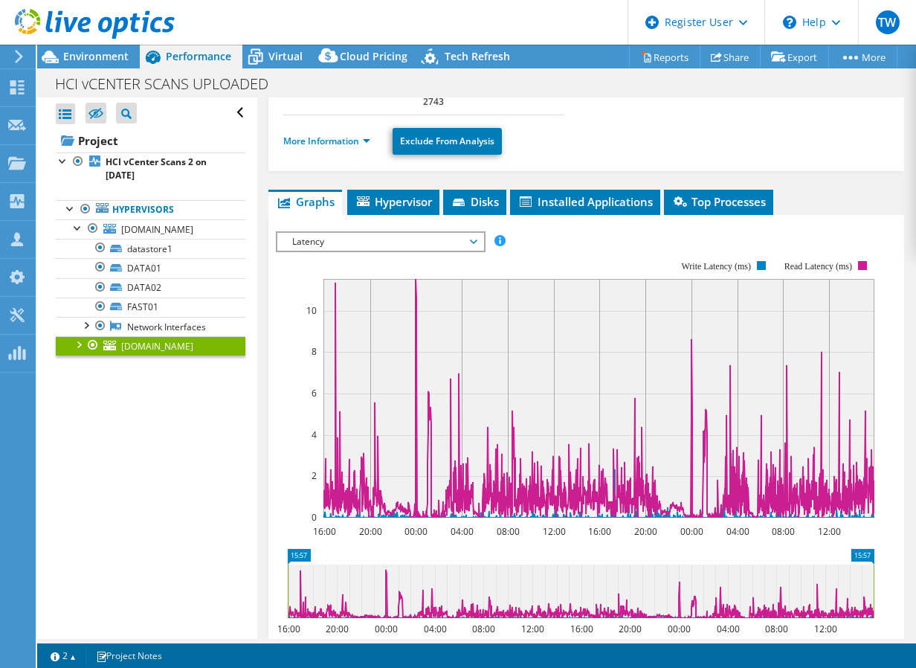
click at [377, 246] on span "Latency" at bounding box center [380, 242] width 191 height 18
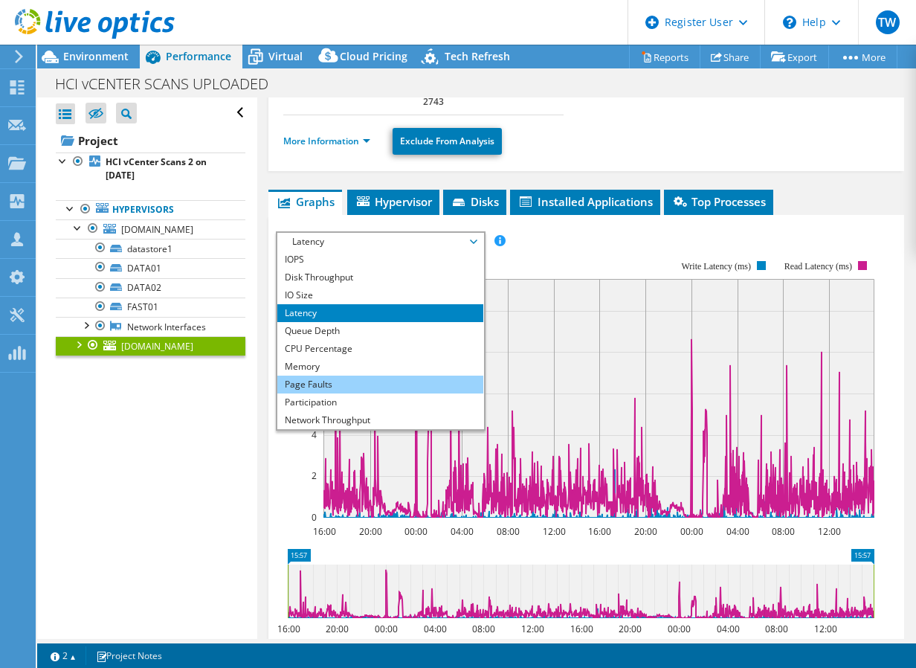
click at [341, 388] on li "Page Faults" at bounding box center [380, 385] width 206 height 18
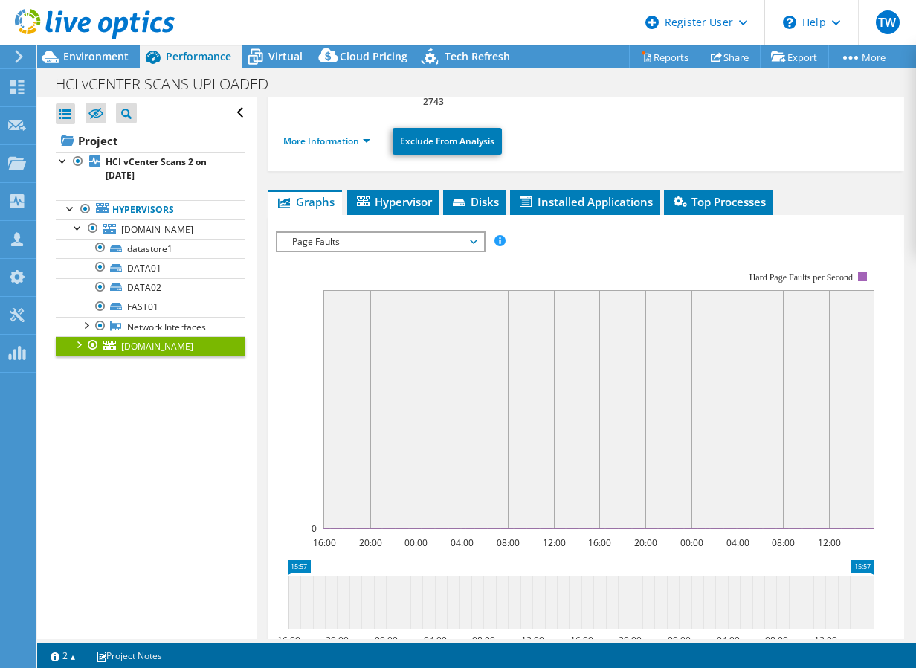
click at [388, 242] on span "Page Faults" at bounding box center [380, 242] width 191 height 18
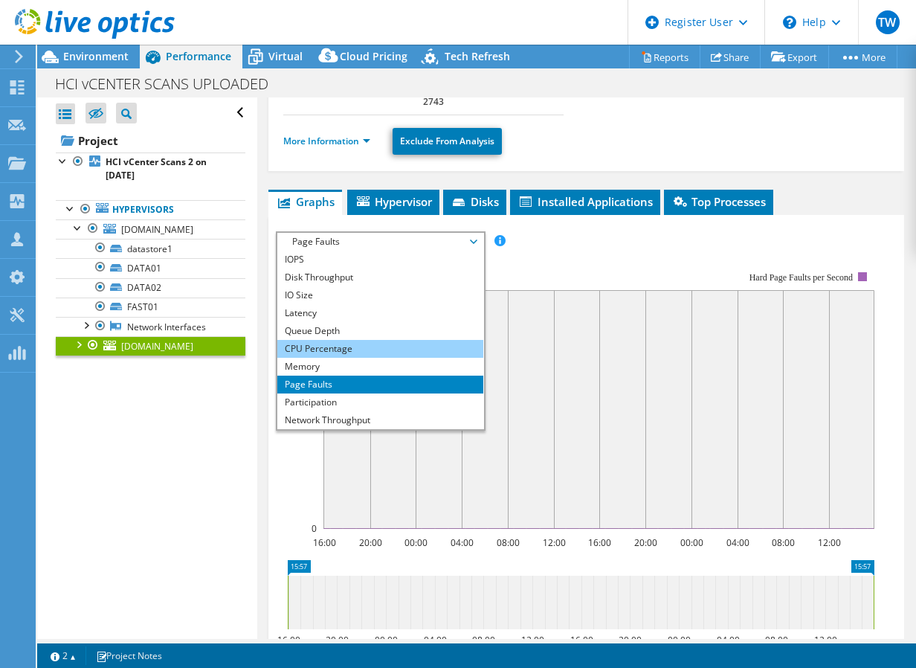
click at [315, 350] on li "CPU Percentage" at bounding box center [380, 349] width 206 height 18
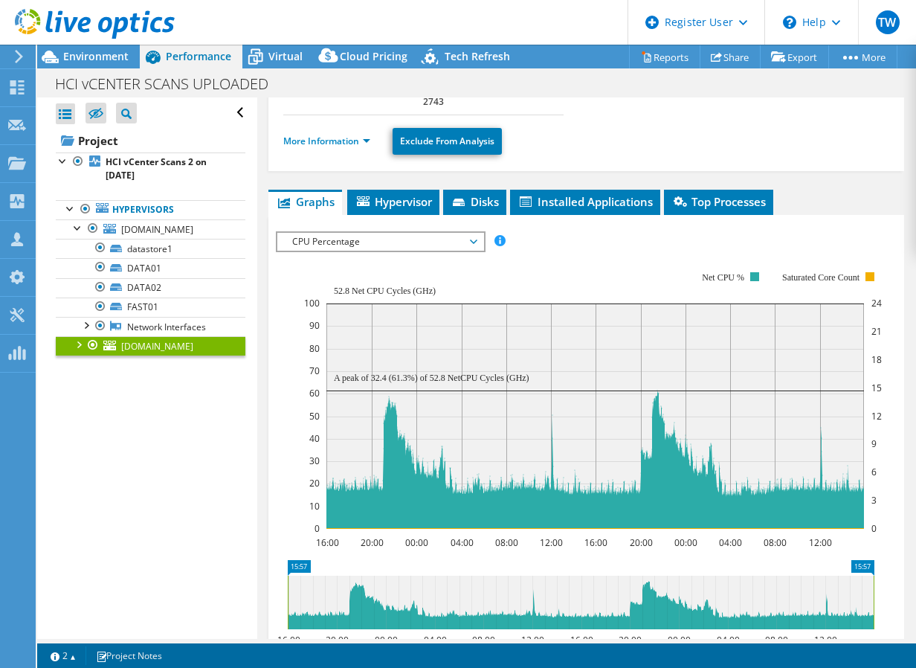
click at [334, 245] on span "CPU Percentage" at bounding box center [380, 242] width 191 height 18
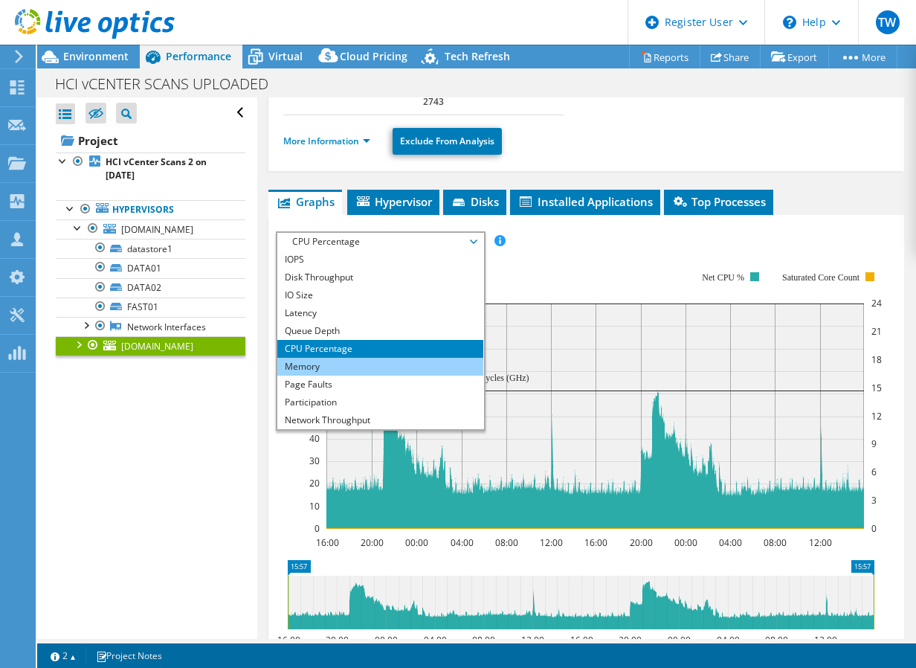
click at [305, 371] on li "Memory" at bounding box center [380, 367] width 206 height 18
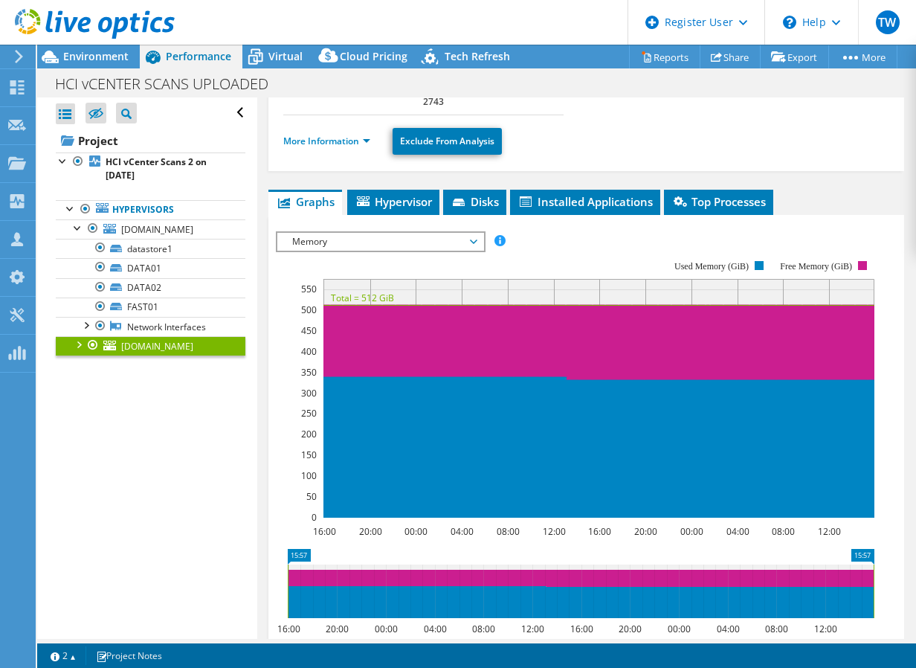
click at [370, 240] on span "Memory" at bounding box center [380, 242] width 191 height 18
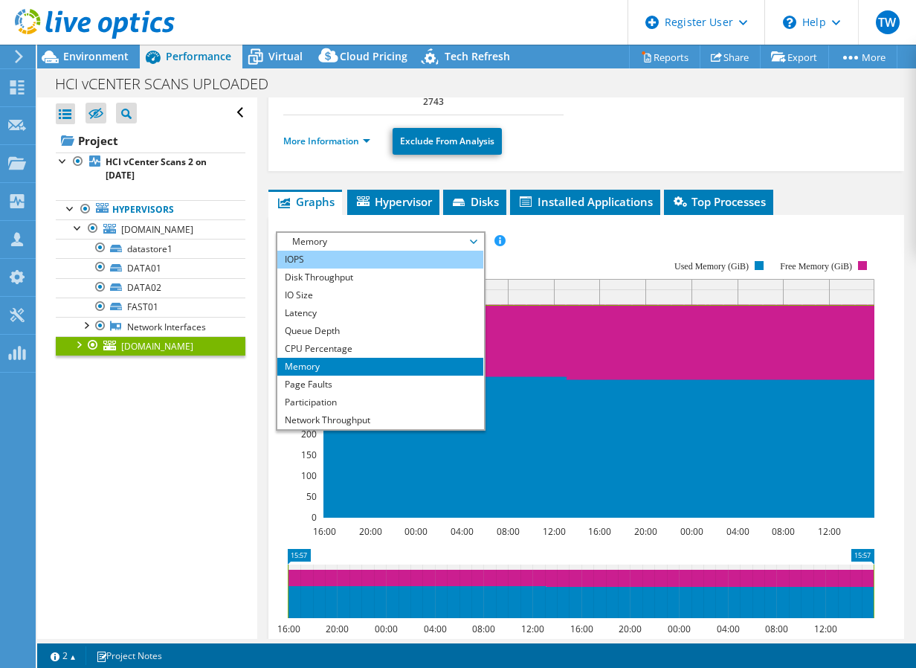
click at [298, 258] on li "IOPS" at bounding box center [380, 260] width 206 height 18
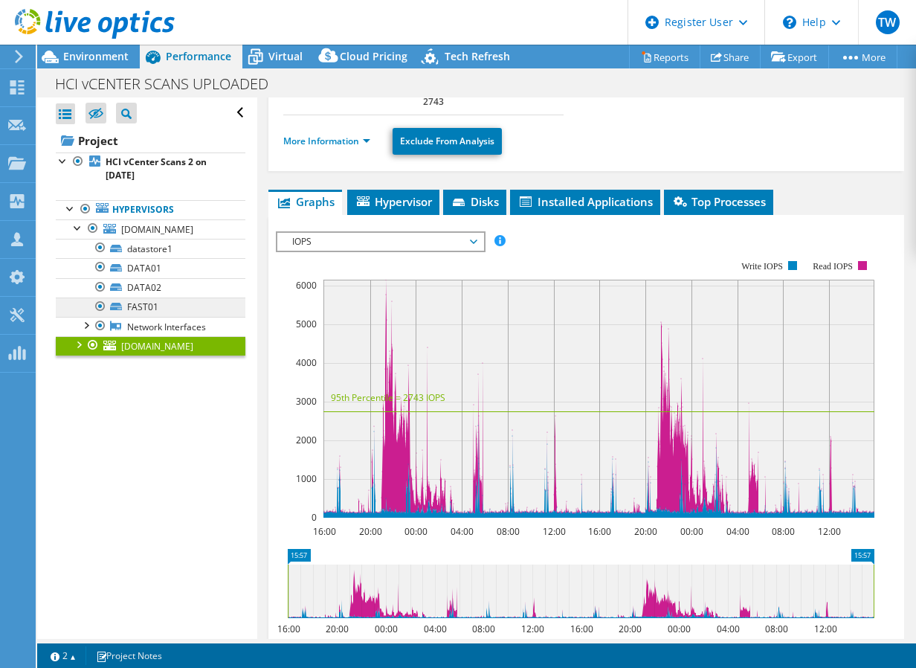
drag, startPoint x: 214, startPoint y: 376, endPoint x: 207, endPoint y: 329, distance: 48.2
click at [278, 49] on span "Virtual" at bounding box center [286, 56] width 34 height 14
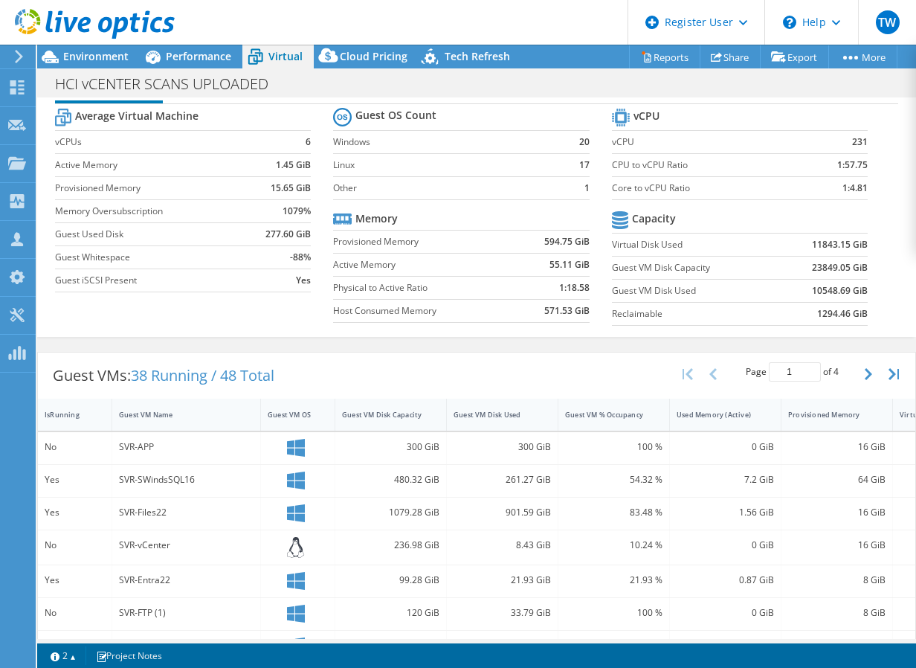
drag, startPoint x: 329, startPoint y: 208, endPoint x: 327, endPoint y: 225, distance: 17.2
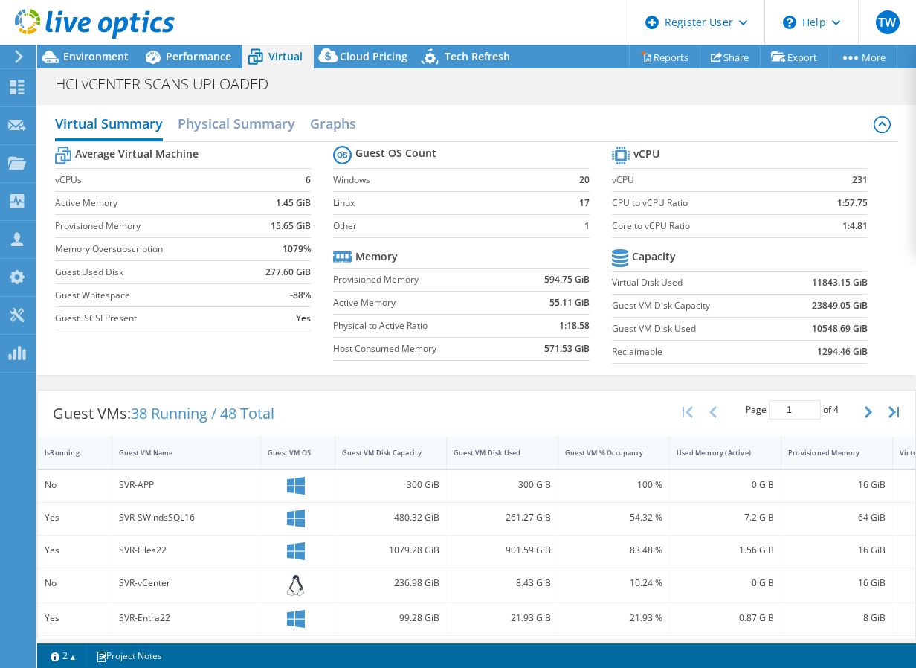
drag, startPoint x: 327, startPoint y: 200, endPoint x: 326, endPoint y: 89, distance: 111.6
click at [251, 113] on h2 "Physical Summary" at bounding box center [237, 125] width 118 height 33
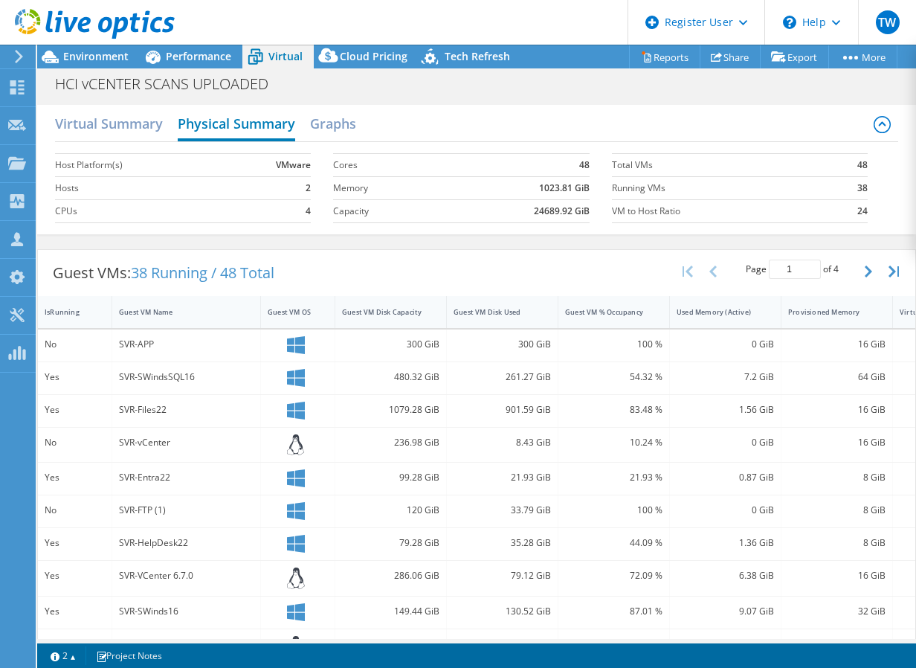
drag, startPoint x: 280, startPoint y: 187, endPoint x: 269, endPoint y: 135, distance: 53.2
click at [315, 120] on h2 "Graphs" at bounding box center [333, 125] width 46 height 33
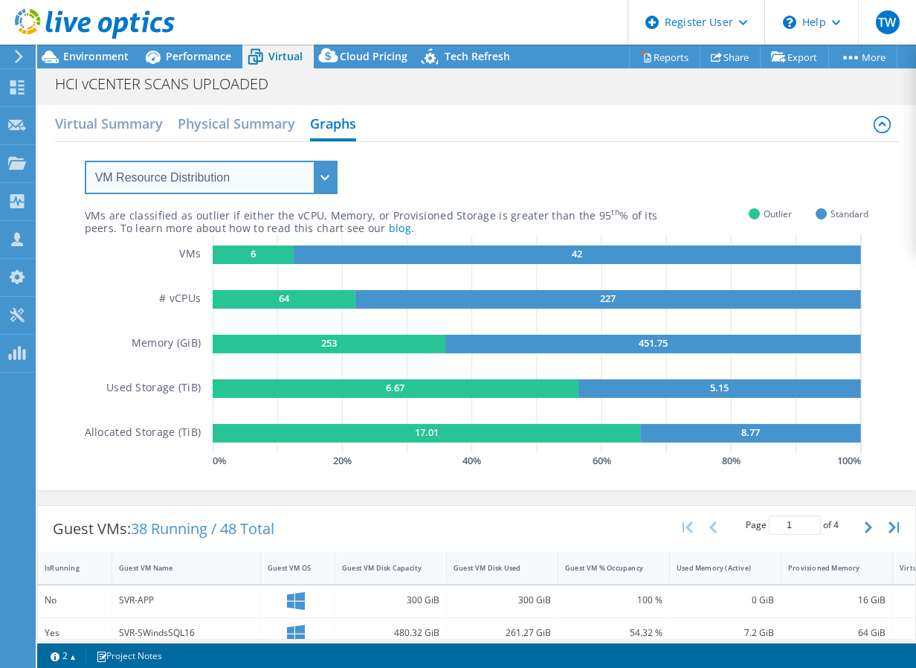
click at [210, 187] on select "VM Resource Distribution Provisioning Contrast Over Provisioning" at bounding box center [211, 177] width 253 height 33
select select "Over Provisioning"
click at [85, 161] on select "VM Resource Distribution Provisioning Contrast Over Provisioning" at bounding box center [211, 177] width 253 height 33
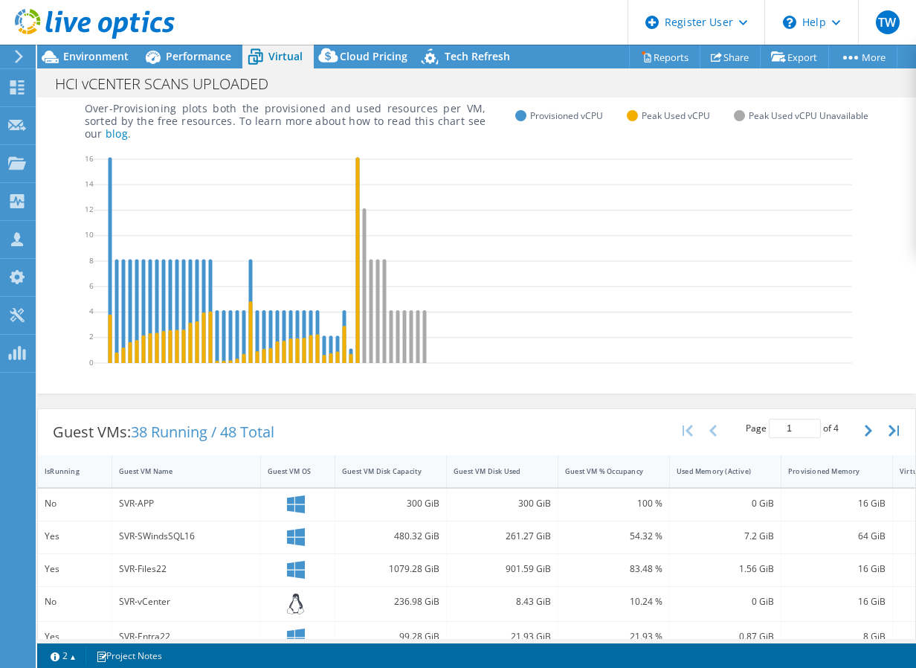
drag, startPoint x: 457, startPoint y: 158, endPoint x: 455, endPoint y: 189, distance: 31.3
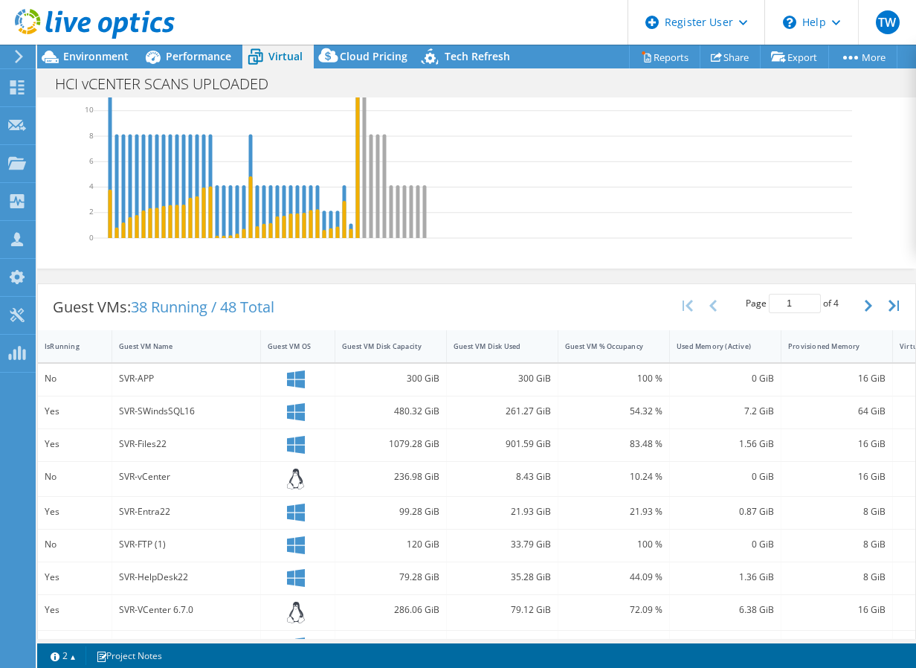
drag, startPoint x: 452, startPoint y: 176, endPoint x: 440, endPoint y: 223, distance: 49.1
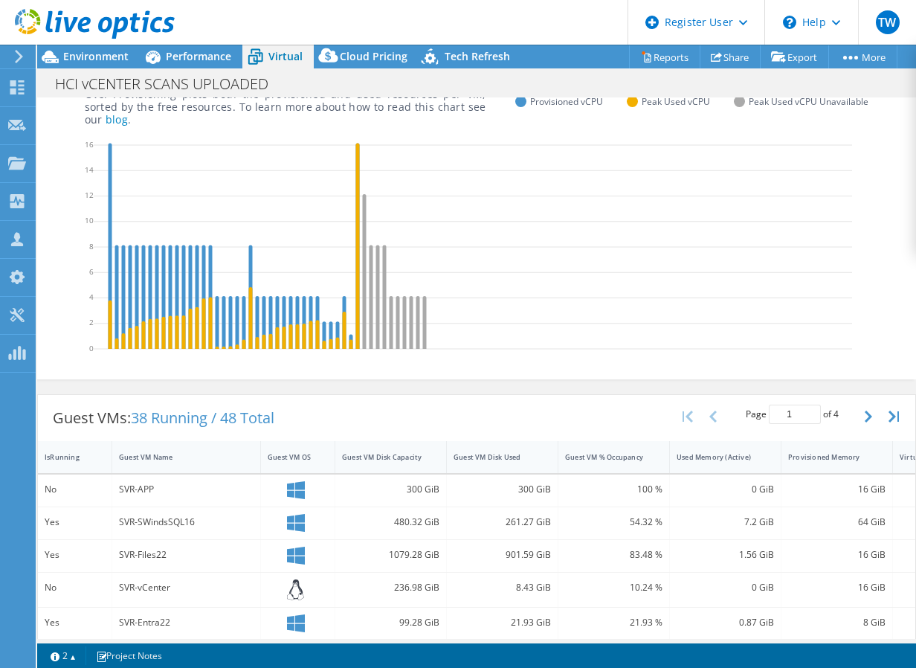
scroll to position [109, 0]
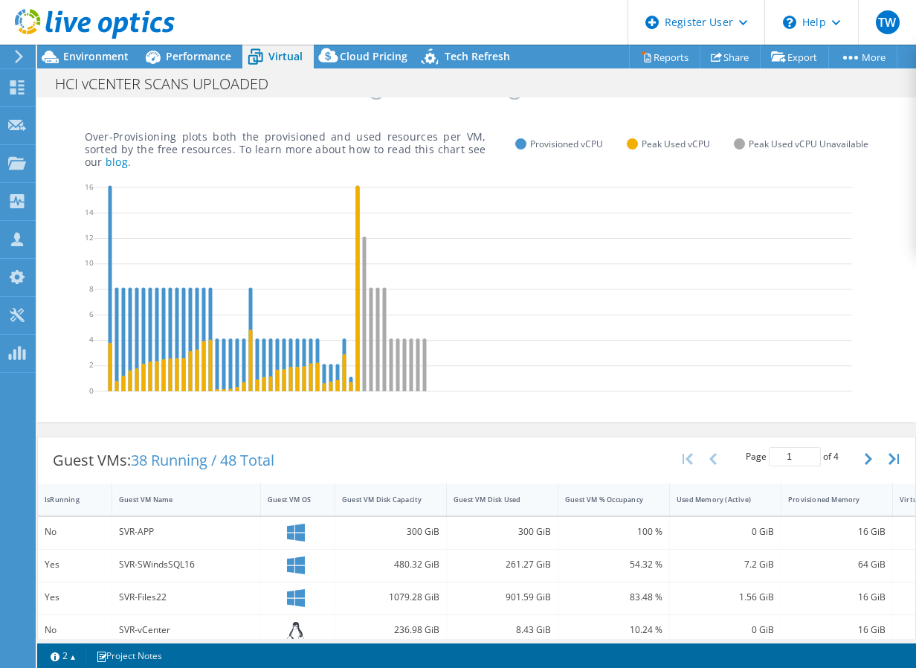
drag, startPoint x: 439, startPoint y: 221, endPoint x: 439, endPoint y: 177, distance: 43.9
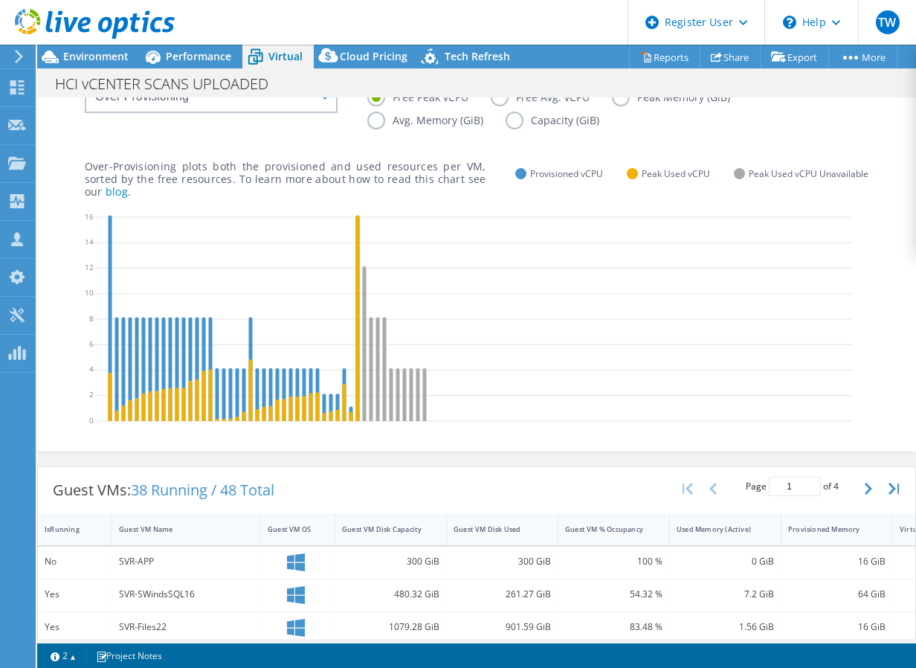
scroll to position [1, 0]
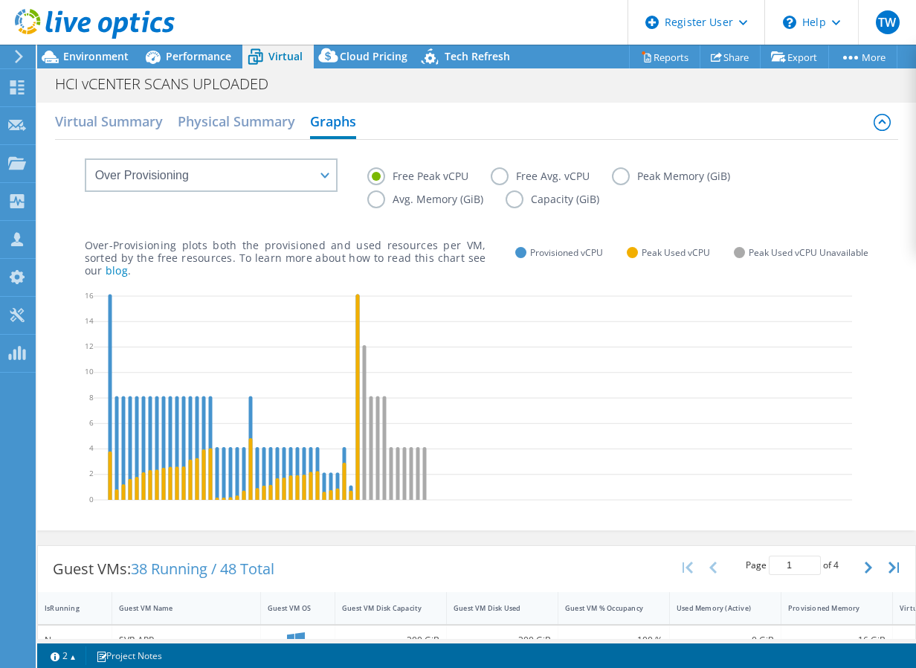
drag, startPoint x: 439, startPoint y: 177, endPoint x: 437, endPoint y: 120, distance: 56.5
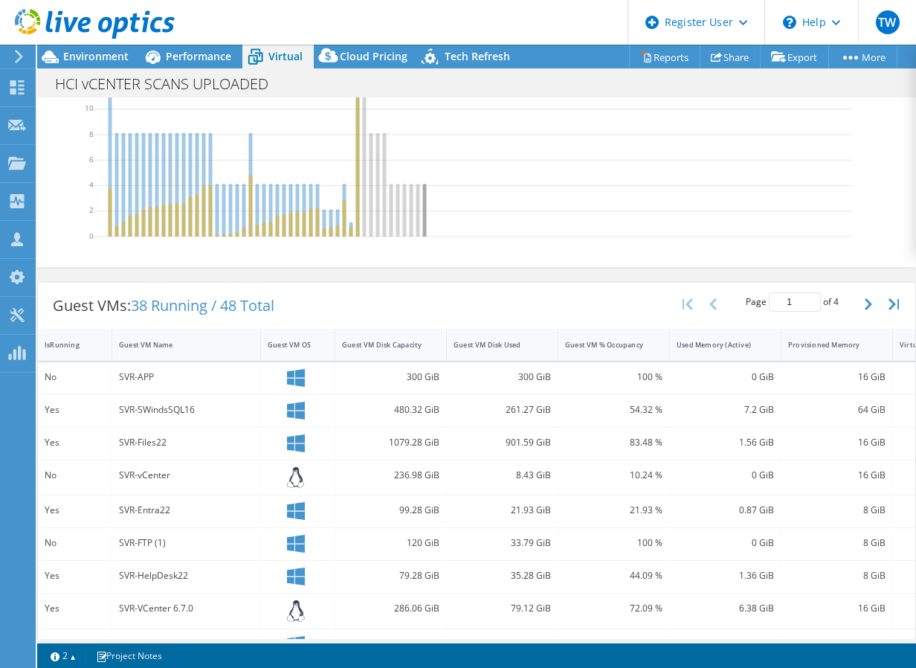
drag, startPoint x: 432, startPoint y: 132, endPoint x: 425, endPoint y: 193, distance: 61.4
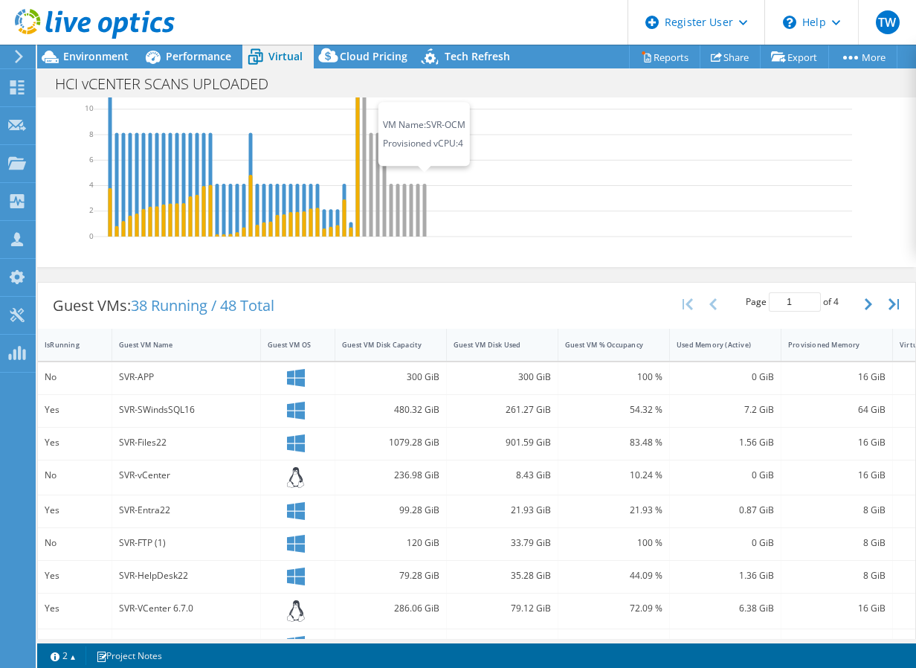
scroll to position [276, 0]
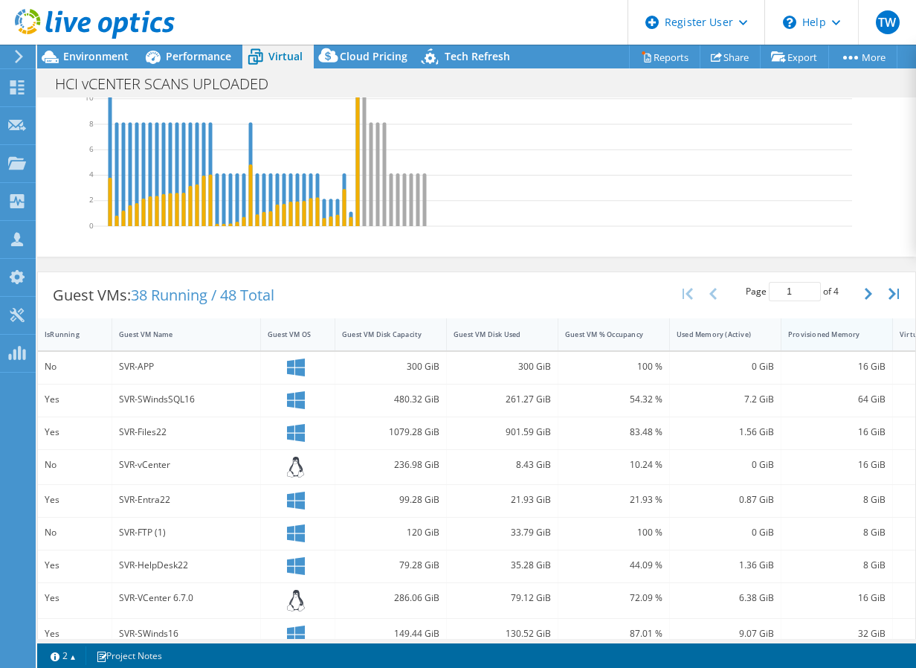
click at [814, 334] on div "Provisioned Memory" at bounding box center [828, 334] width 80 height 10
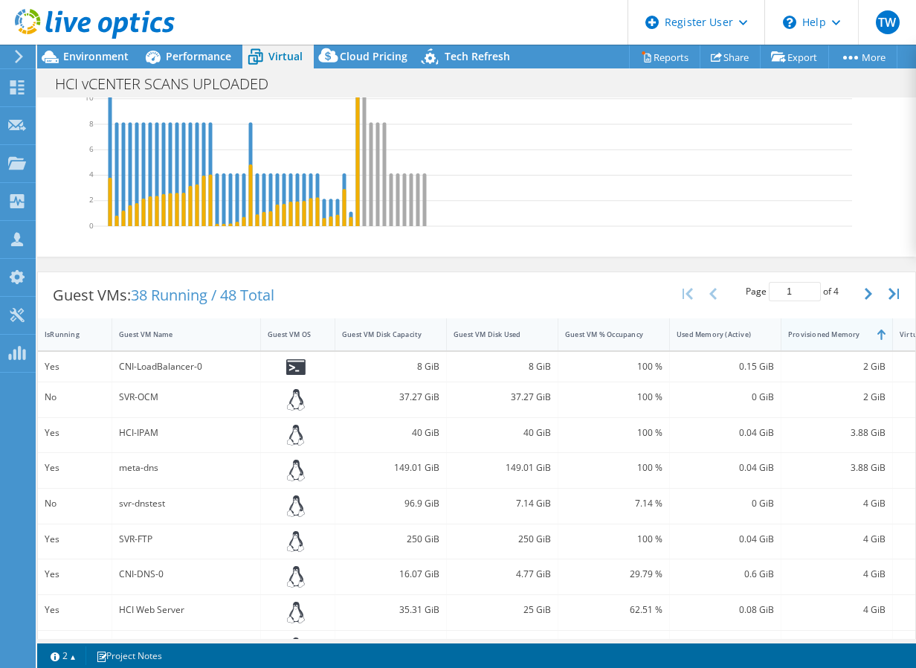
click at [814, 334] on div "Provisioned Memory" at bounding box center [828, 334] width 80 height 10
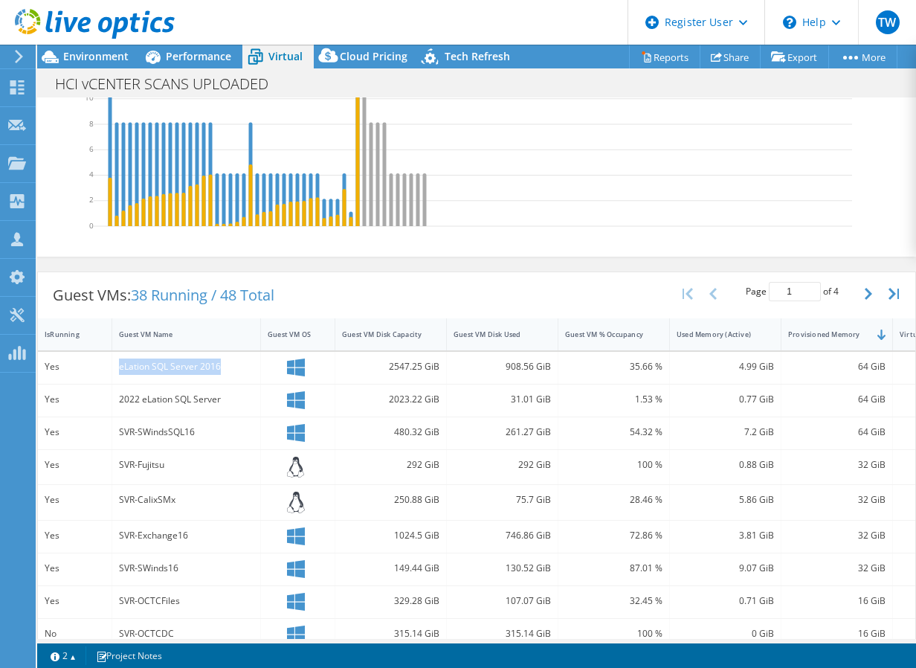
drag, startPoint x: 233, startPoint y: 370, endPoint x: 109, endPoint y: 370, distance: 124.2
click at [109, 370] on div "Yes eLation SQL Server 2016 2547.25 GiB 908.56 GiB 35.66 % 4.99 GiB 64 GiB 8 VM…" at bounding box center [540, 368] width 1004 height 32
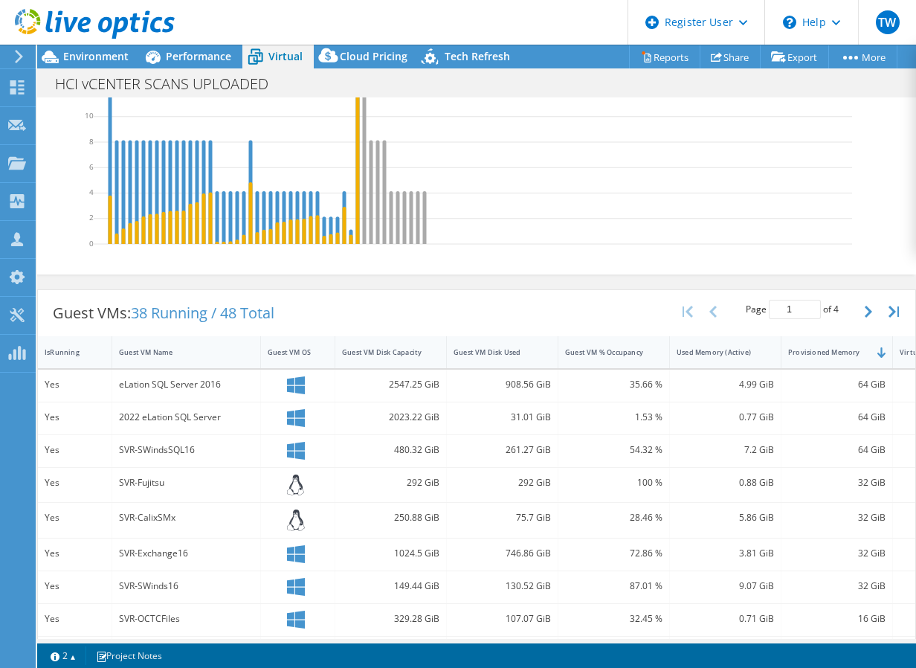
scroll to position [249, 0]
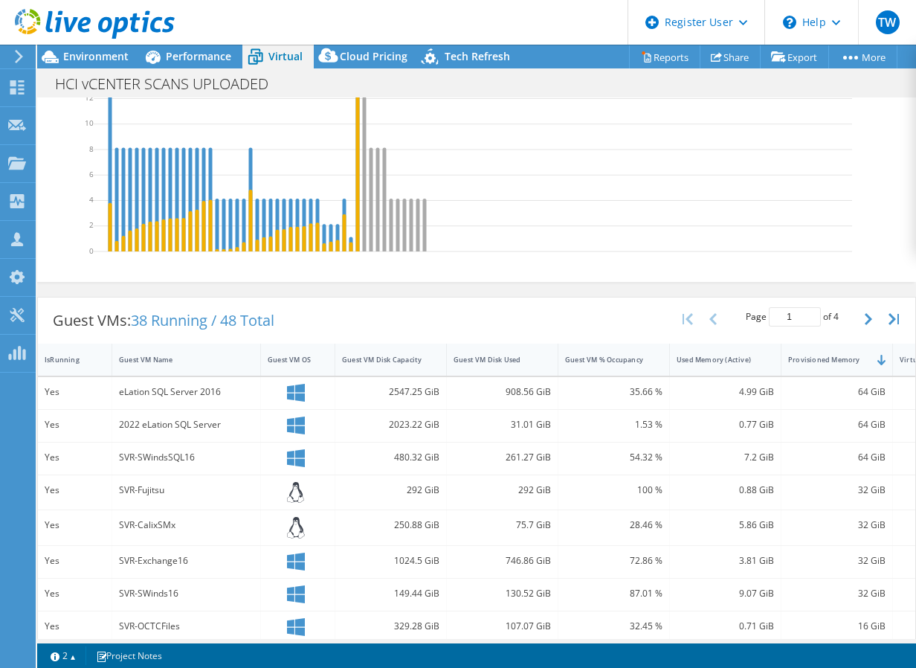
drag, startPoint x: 298, startPoint y: 401, endPoint x: 299, endPoint y: 378, distance: 23.1
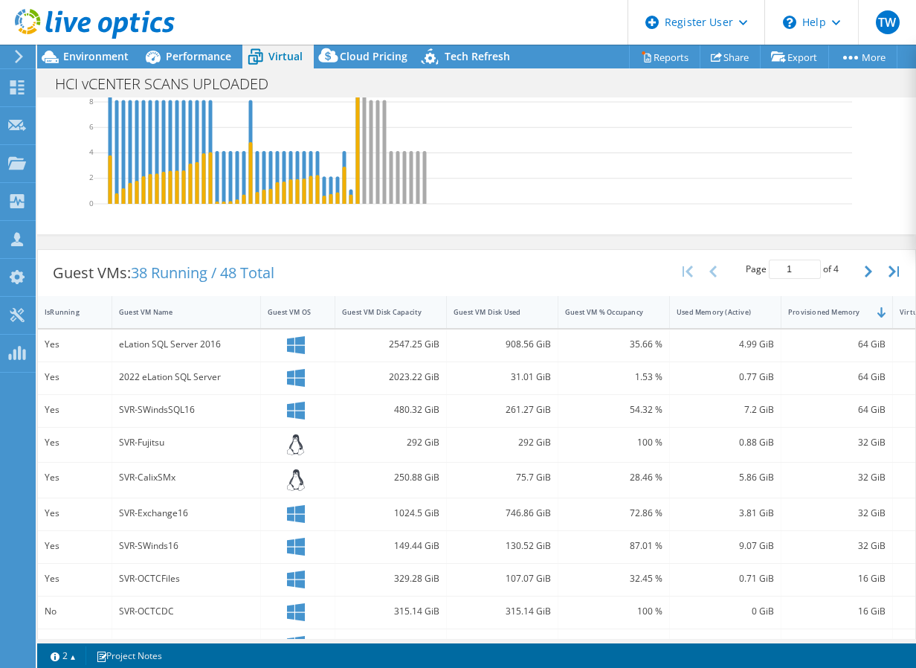
scroll to position [324, 0]
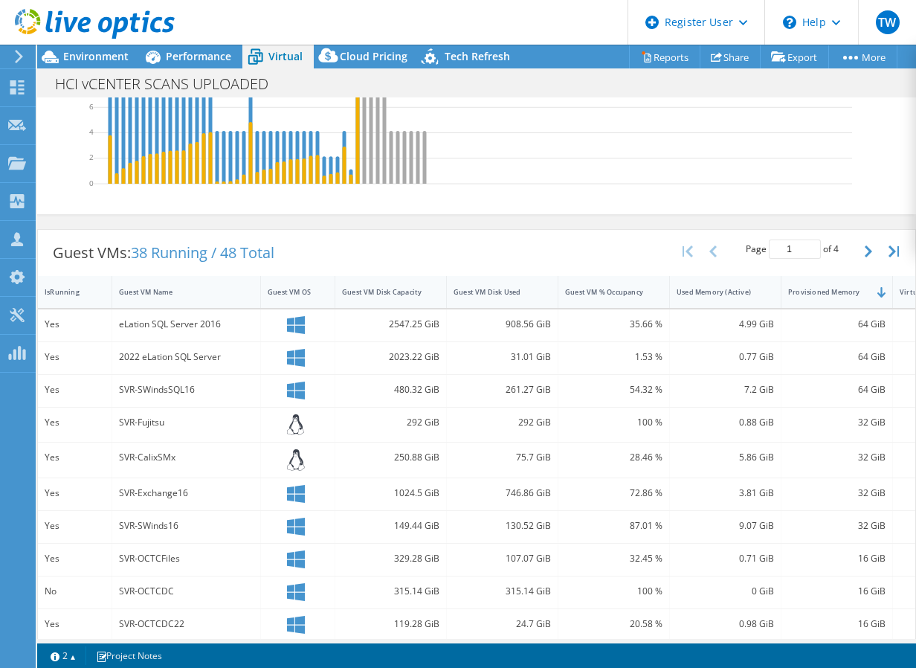
drag, startPoint x: 562, startPoint y: 403, endPoint x: 557, endPoint y: 440, distance: 36.7
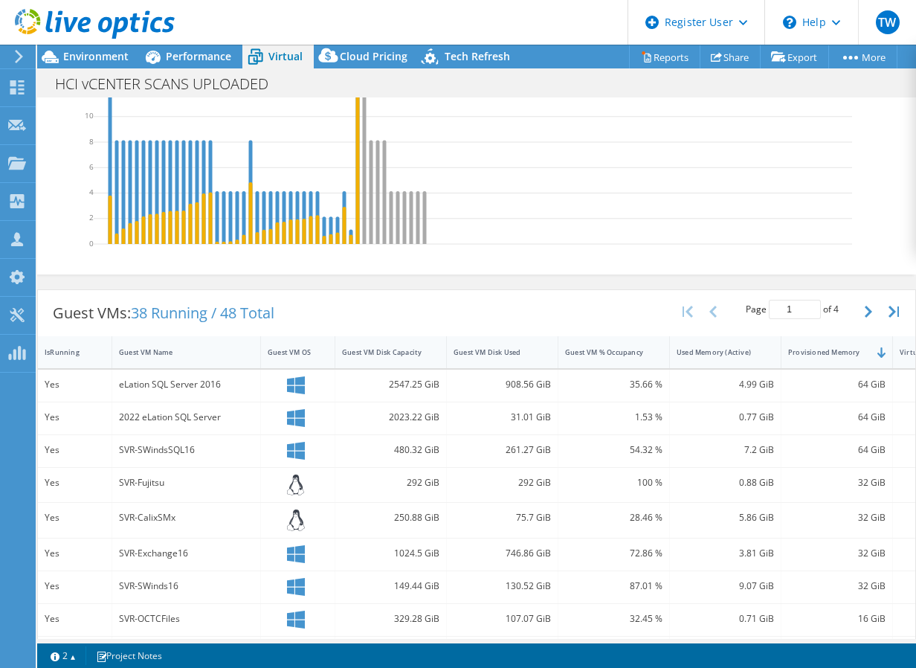
drag, startPoint x: 557, startPoint y: 440, endPoint x: 559, endPoint y: 423, distance: 16.4
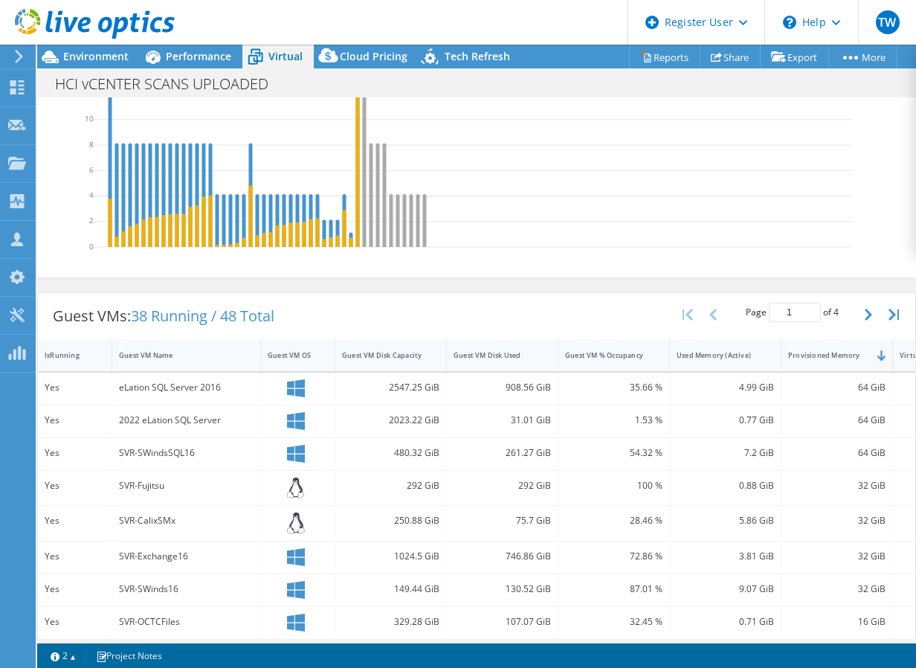
scroll to position [0, 0]
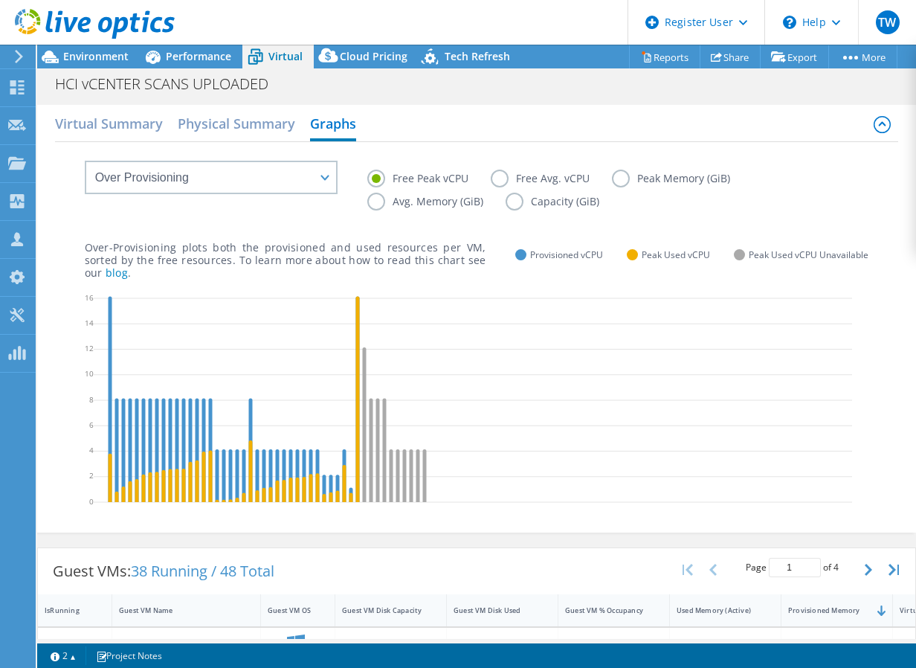
drag, startPoint x: 565, startPoint y: 419, endPoint x: 564, endPoint y: 239, distance: 180.0
click at [513, 179] on label "Free Avg. vCPU" at bounding box center [551, 179] width 121 height 18
click at [0, 0] on input "Free Avg. vCPU" at bounding box center [0, 0] width 0 height 0
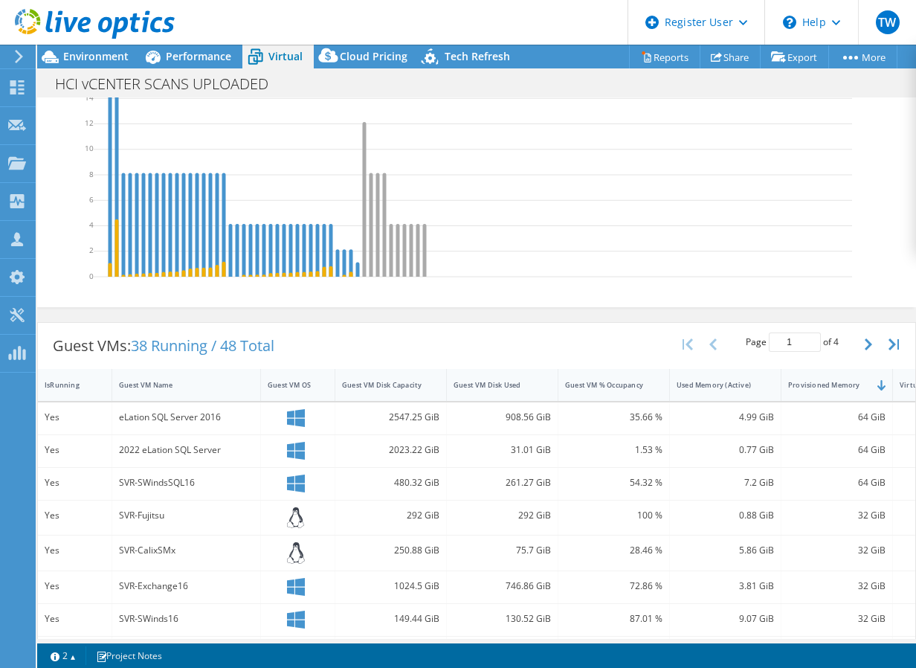
scroll to position [285, 0]
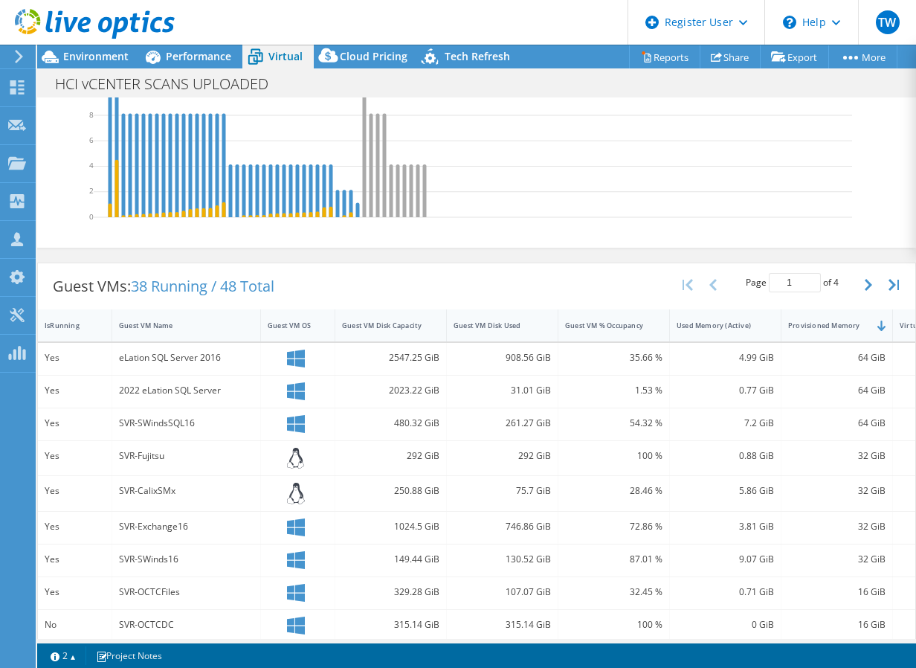
drag, startPoint x: 509, startPoint y: 312, endPoint x: 514, endPoint y: 331, distance: 19.8
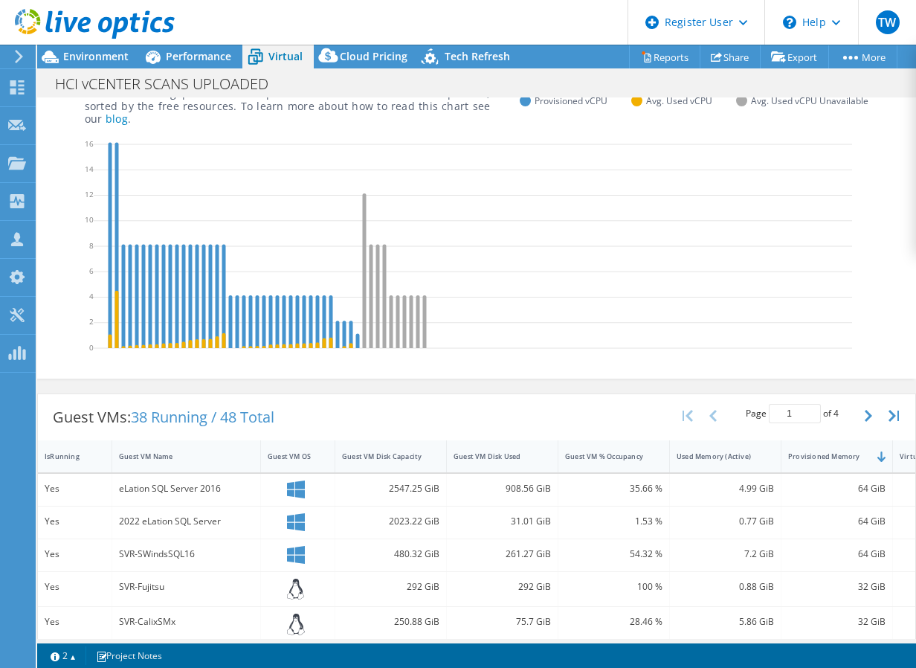
scroll to position [0, 0]
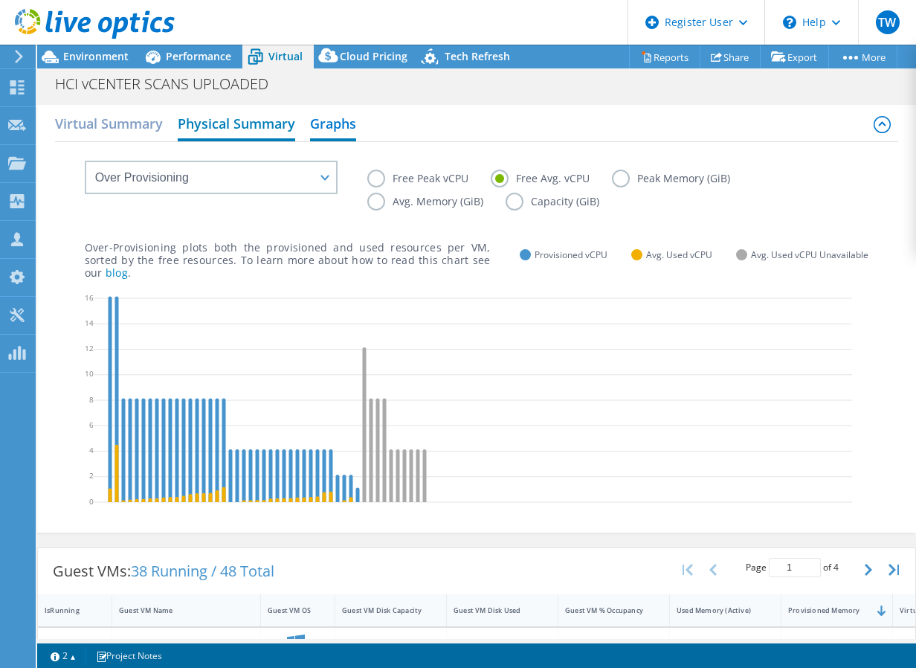
click at [262, 132] on h2 "Physical Summary" at bounding box center [237, 125] width 118 height 33
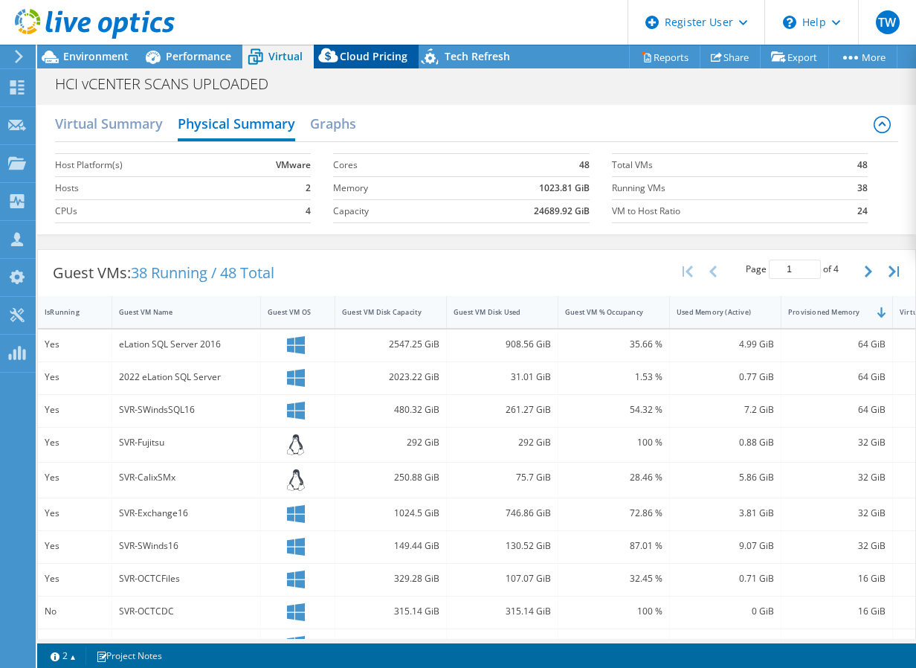
click at [347, 54] on span "Cloud Pricing" at bounding box center [374, 56] width 68 height 14
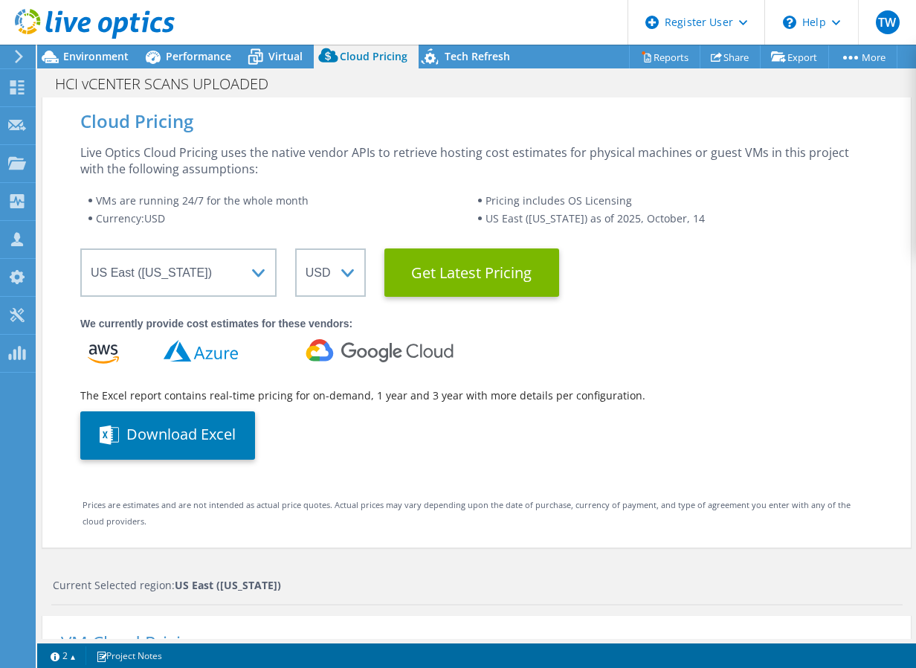
drag, startPoint x: 420, startPoint y: 347, endPoint x: 408, endPoint y: 216, distance: 132.3
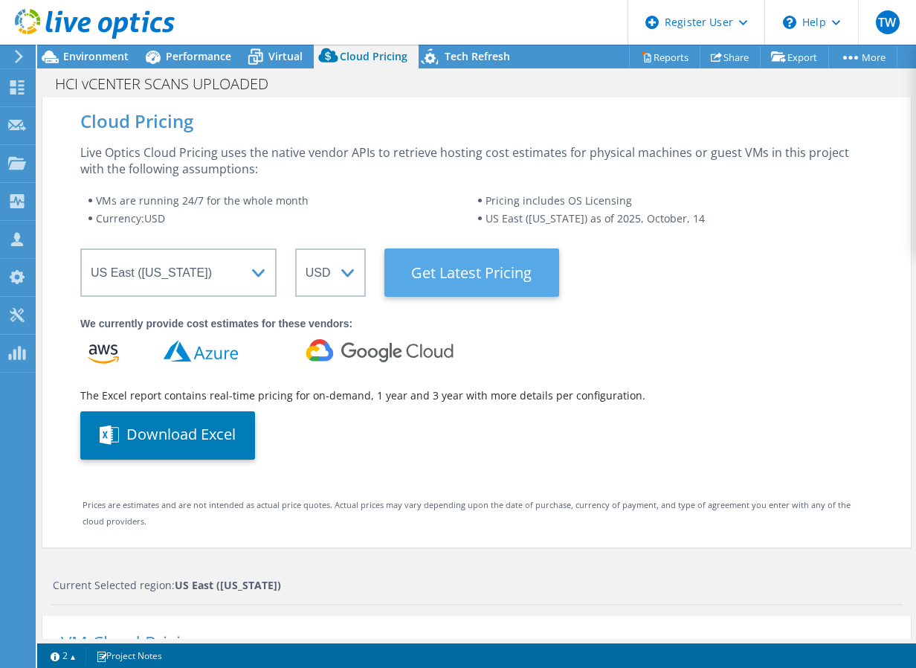
click at [479, 283] on Latest "Get Latest Pricing" at bounding box center [472, 272] width 175 height 48
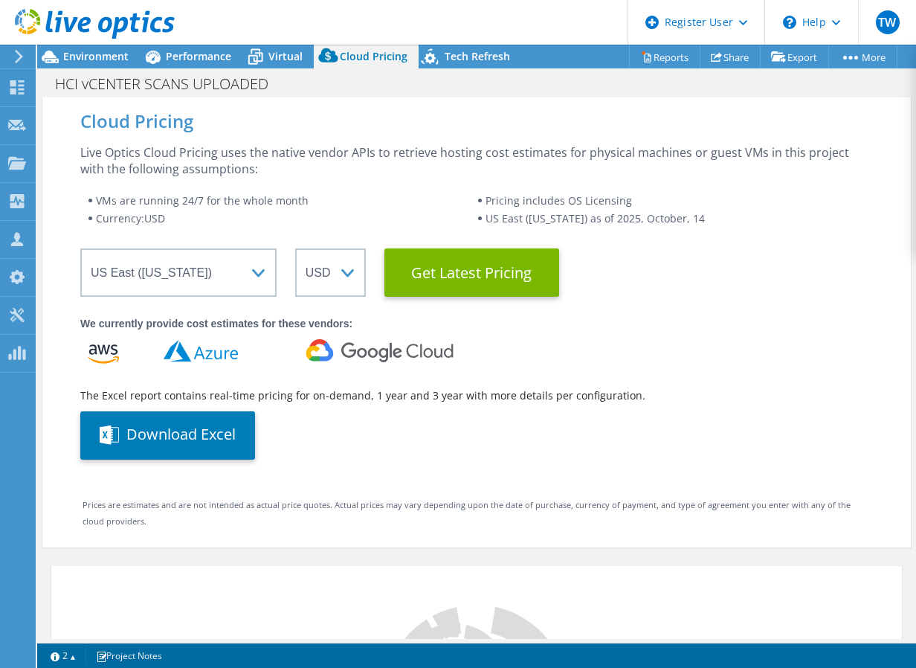
drag, startPoint x: 479, startPoint y: 283, endPoint x: 481, endPoint y: 326, distance: 42.5
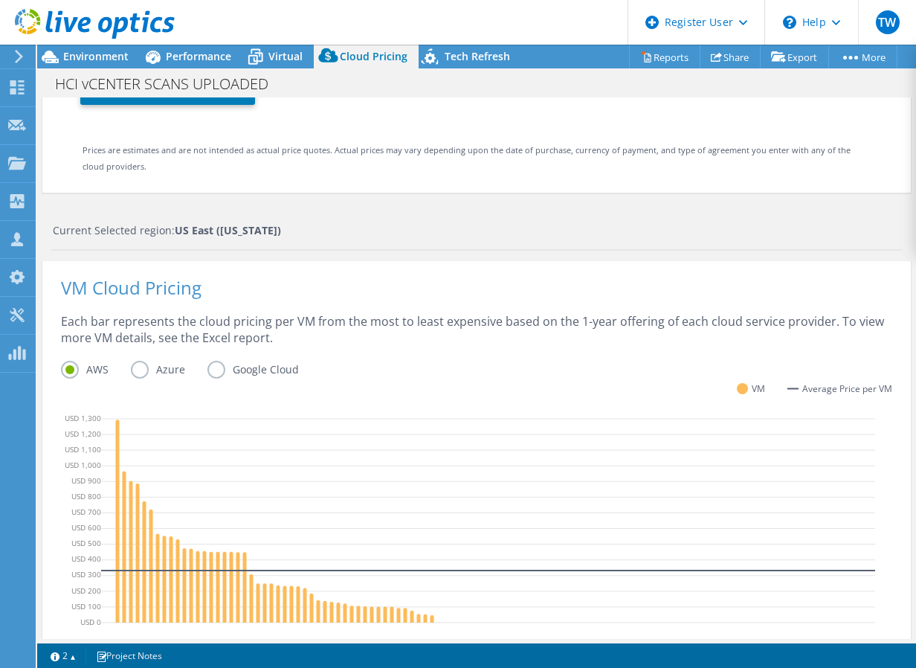
drag, startPoint x: 420, startPoint y: 462, endPoint x: 420, endPoint y: 474, distance: 11.9
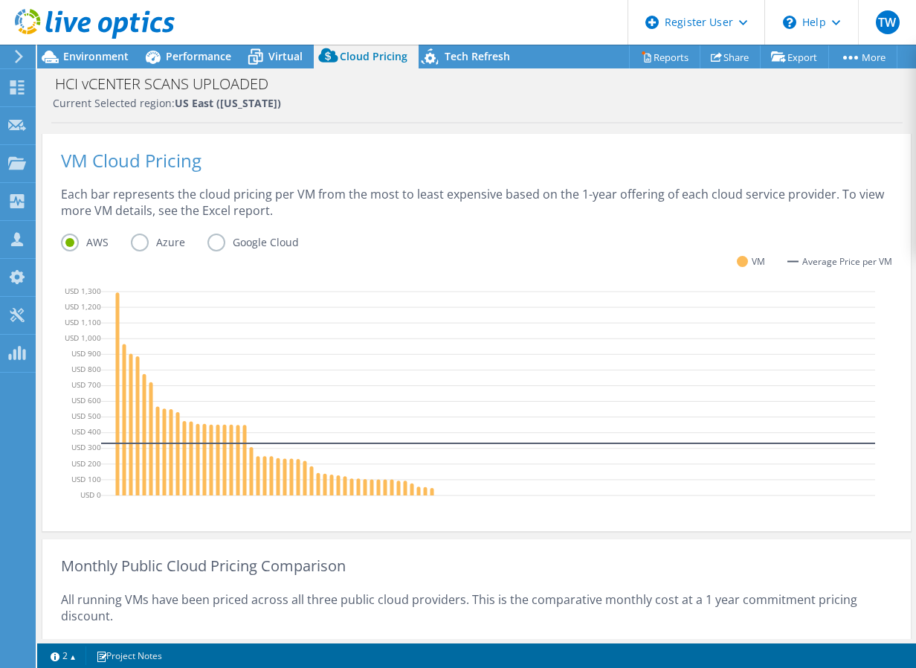
drag, startPoint x: 420, startPoint y: 437, endPoint x: 411, endPoint y: 520, distance: 83.9
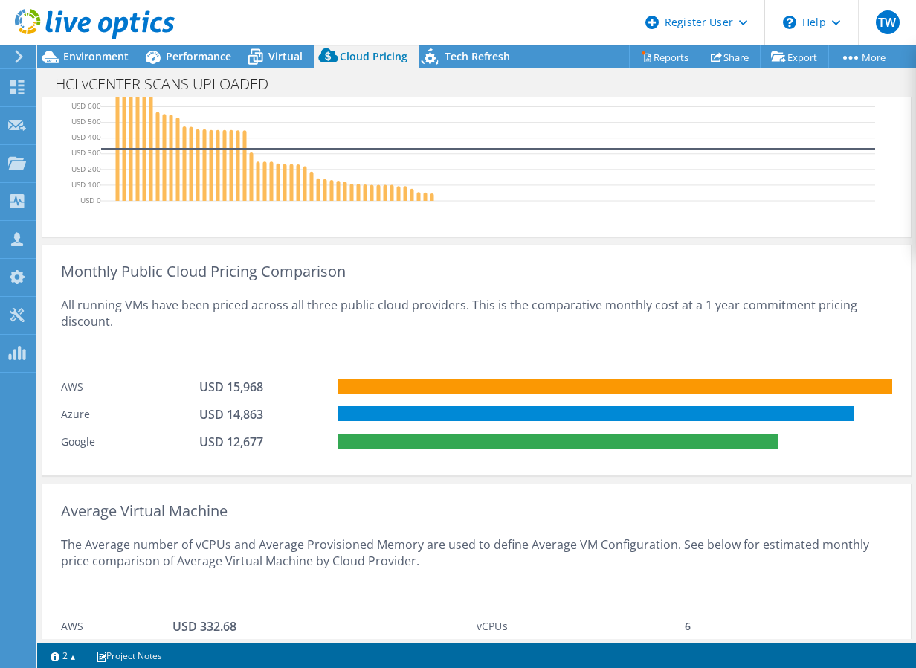
drag, startPoint x: 437, startPoint y: 435, endPoint x: 434, endPoint y: 498, distance: 63.3
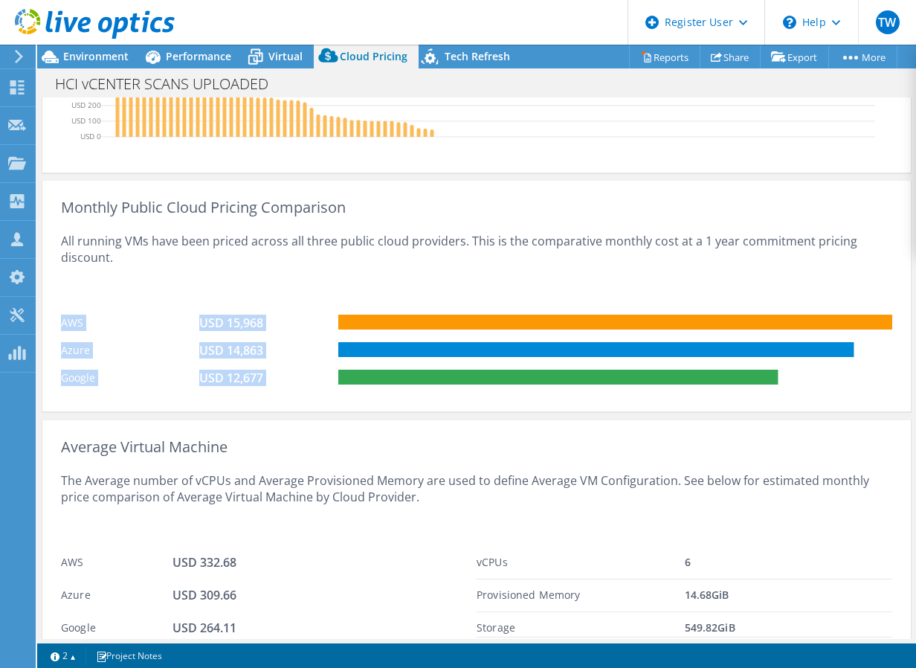
drag, startPoint x: 62, startPoint y: 319, endPoint x: 631, endPoint y: 384, distance: 573.4
click at [631, 384] on div "Monthly Public Cloud Pricing Comparison All running VMs have been priced across…" at bounding box center [476, 296] width 869 height 231
drag, startPoint x: 631, startPoint y: 384, endPoint x: 641, endPoint y: 449, distance: 65.4
click at [641, 449] on div "Average Virtual Machine" at bounding box center [477, 447] width 832 height 16
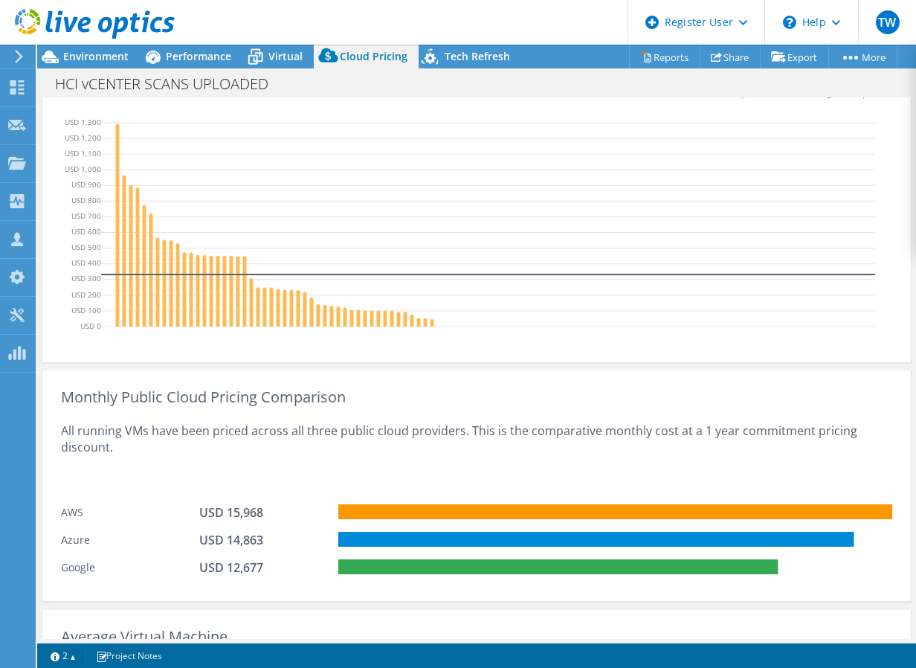
drag, startPoint x: 495, startPoint y: 410, endPoint x: 471, endPoint y: 315, distance: 97.4
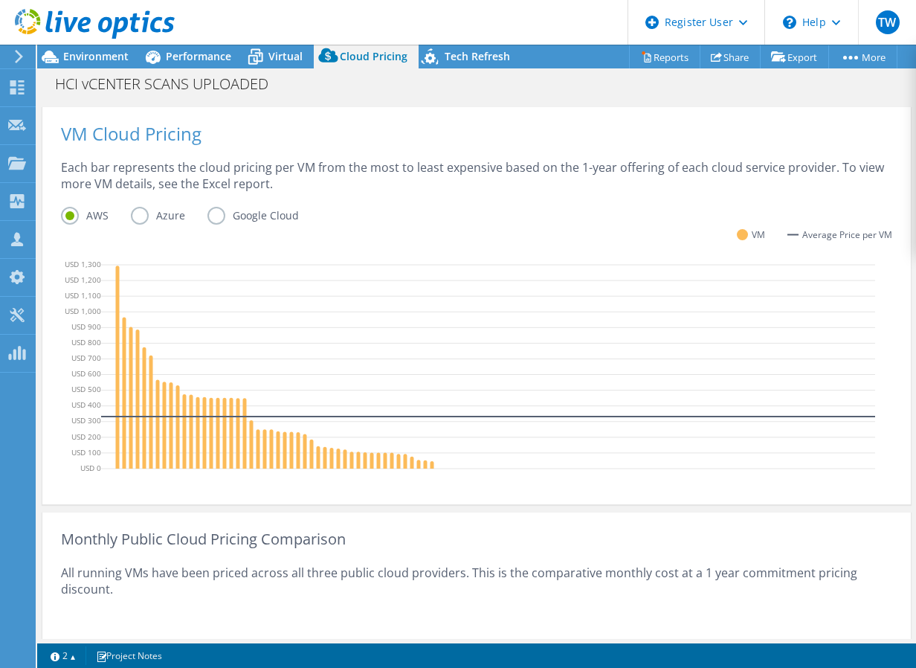
scroll to position [80, 0]
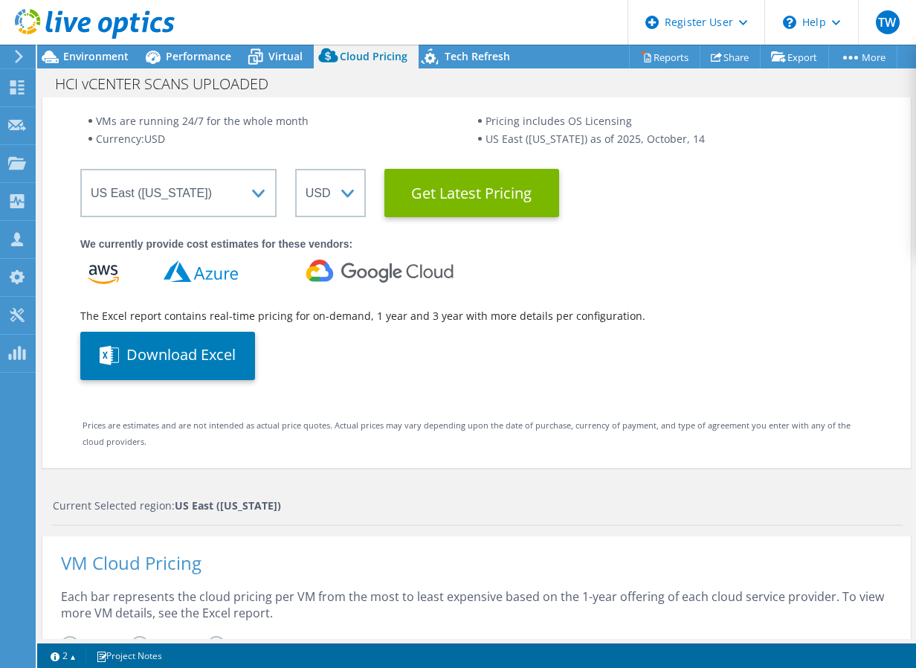
drag, startPoint x: 487, startPoint y: 409, endPoint x: 486, endPoint y: 217, distance: 191.9
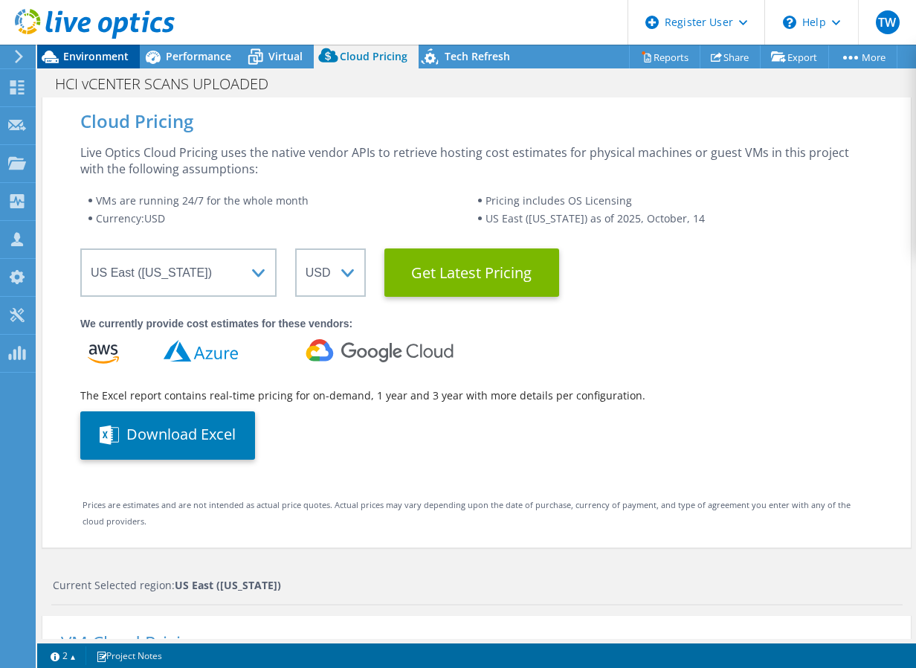
click at [98, 51] on span "Environment" at bounding box center [95, 56] width 65 height 14
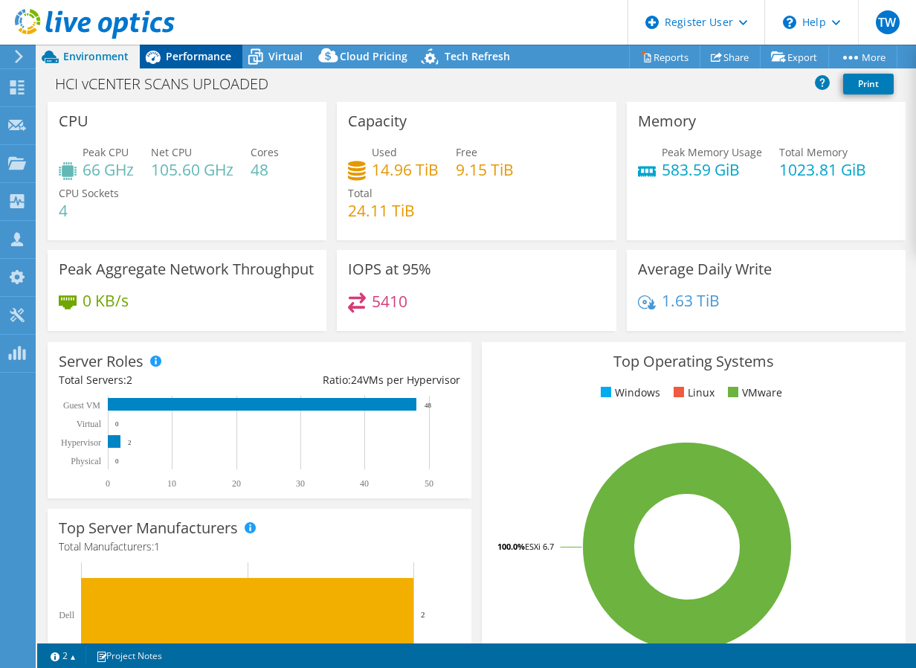
click at [190, 48] on div "Performance" at bounding box center [191, 57] width 103 height 24
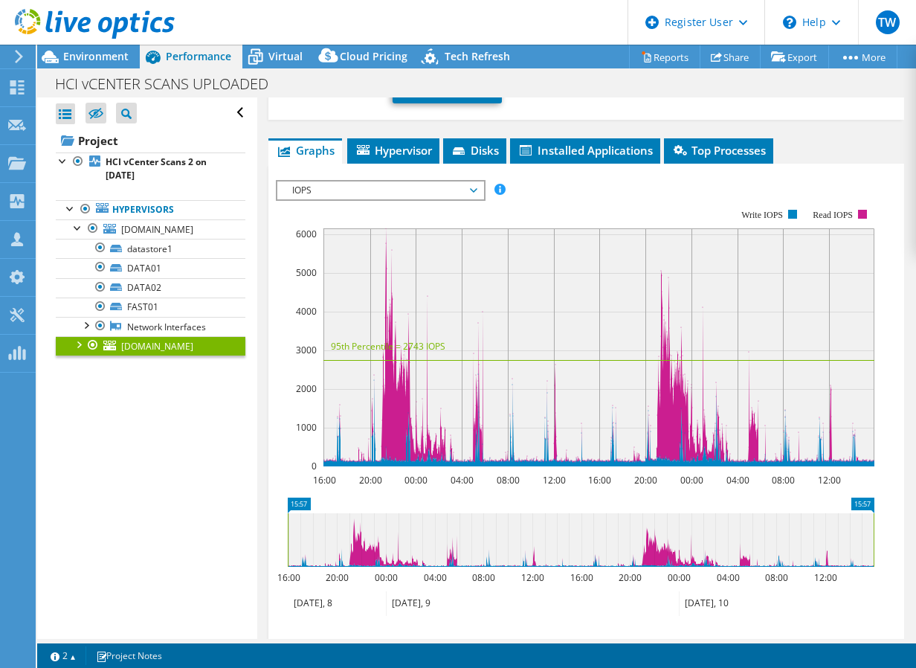
click at [389, 190] on span "IOPS" at bounding box center [380, 190] width 191 height 18
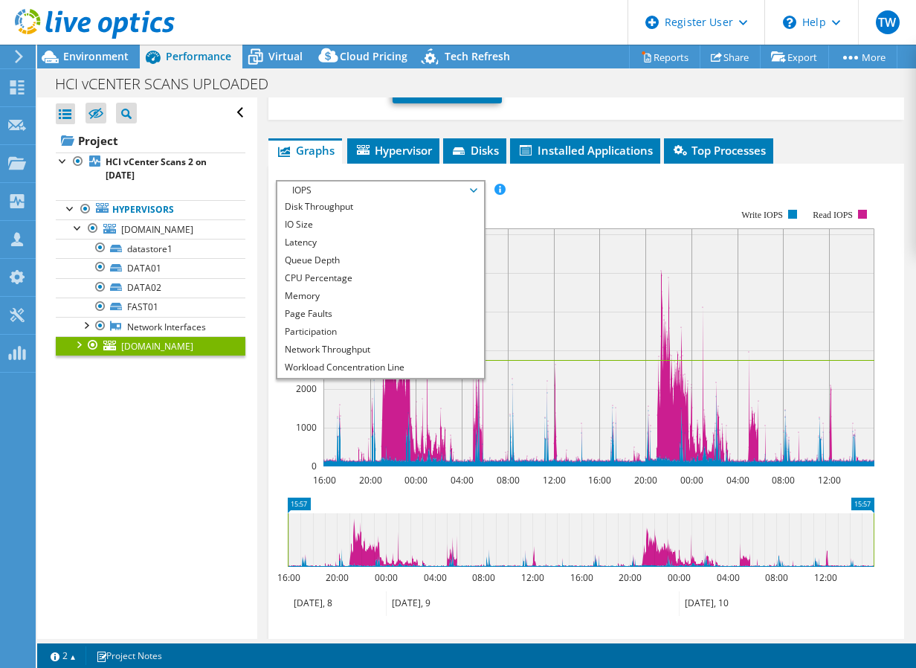
scroll to position [54, 0]
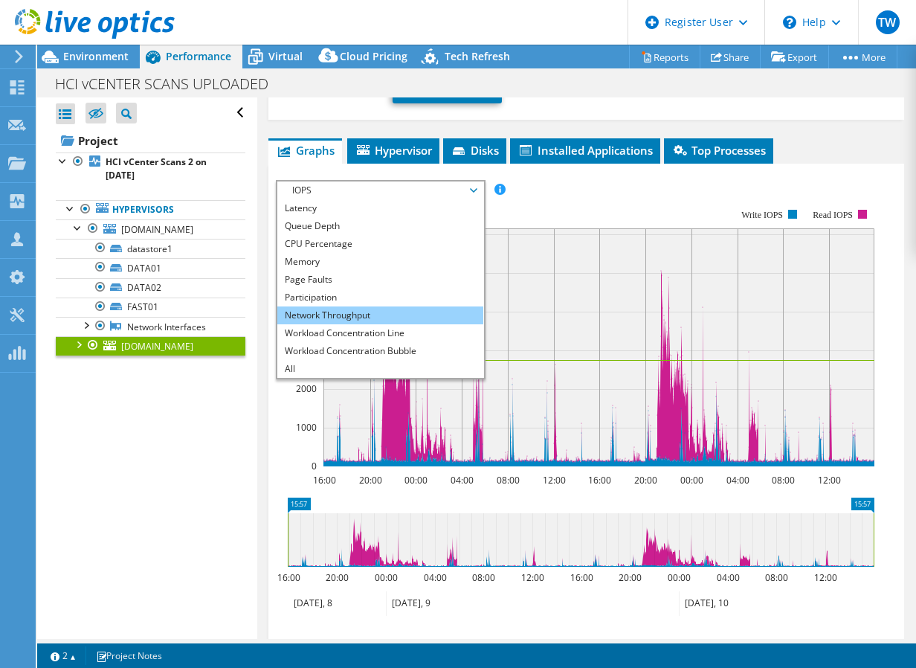
click at [364, 315] on li "Network Throughput" at bounding box center [380, 315] width 206 height 18
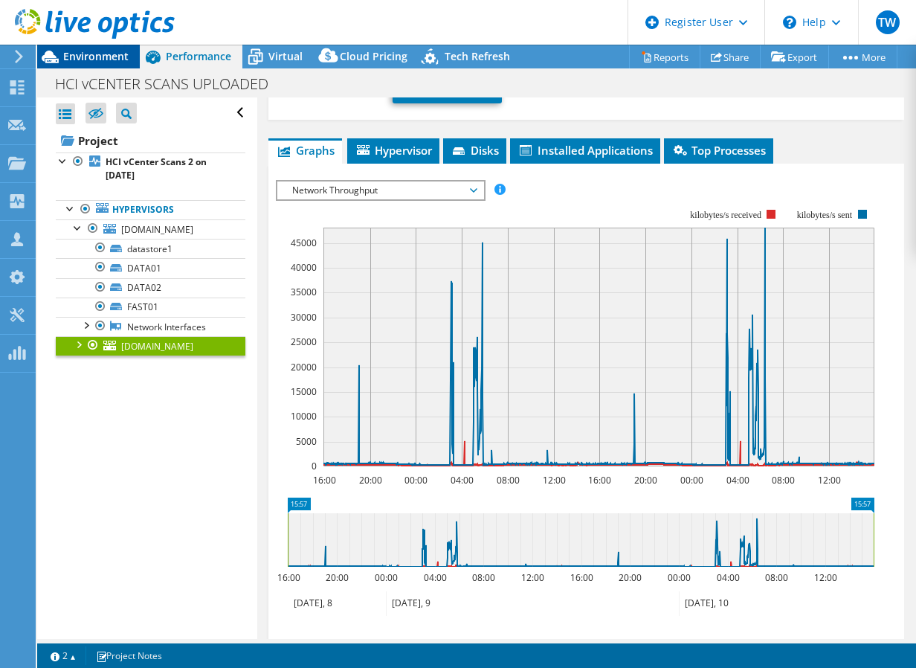
click at [110, 55] on span "Environment" at bounding box center [95, 56] width 65 height 14
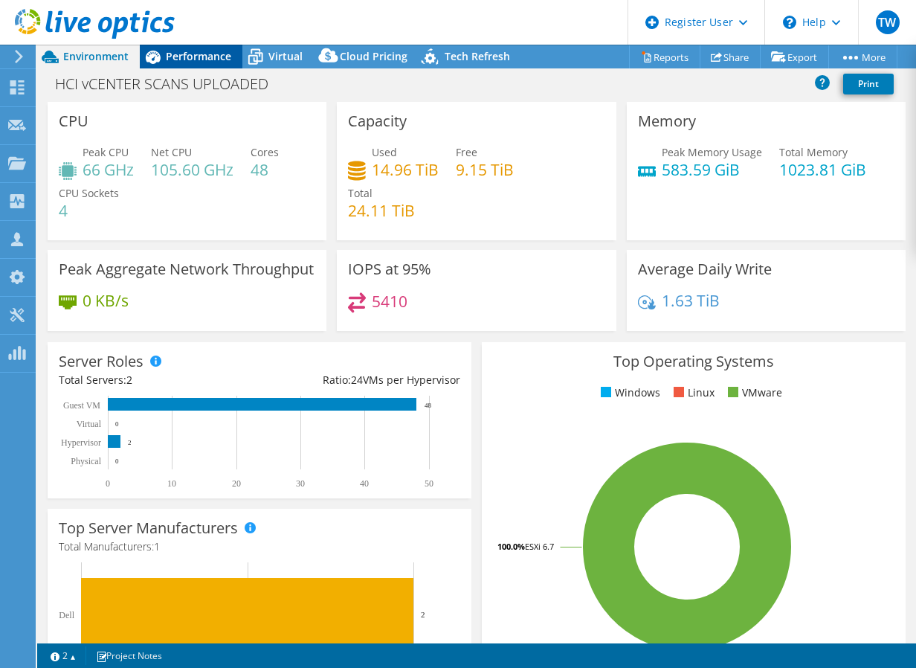
click at [169, 60] on span "Performance" at bounding box center [198, 56] width 65 height 14
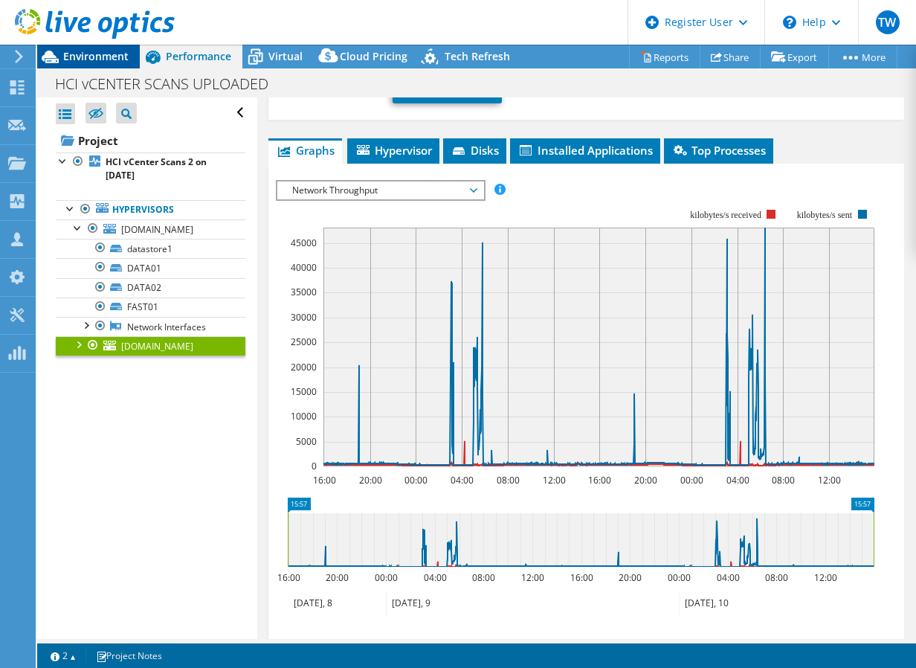
click at [103, 65] on div "Environment" at bounding box center [88, 57] width 103 height 24
